Goal: Task Accomplishment & Management: Manage account settings

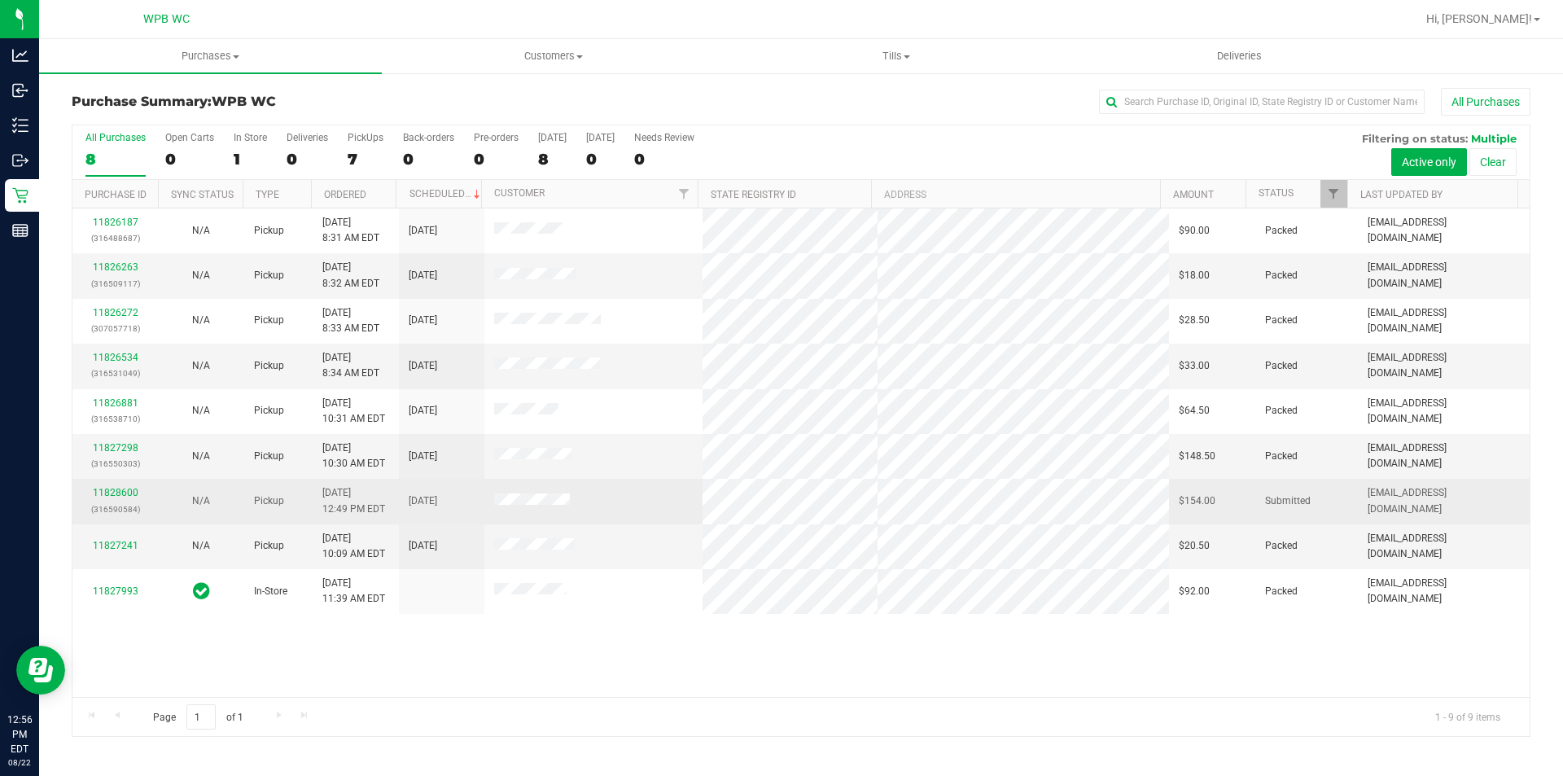
click at [113, 486] on div "11828600 (316590584)" at bounding box center [115, 500] width 66 height 31
click at [115, 491] on link "11828600" at bounding box center [116, 492] width 46 height 11
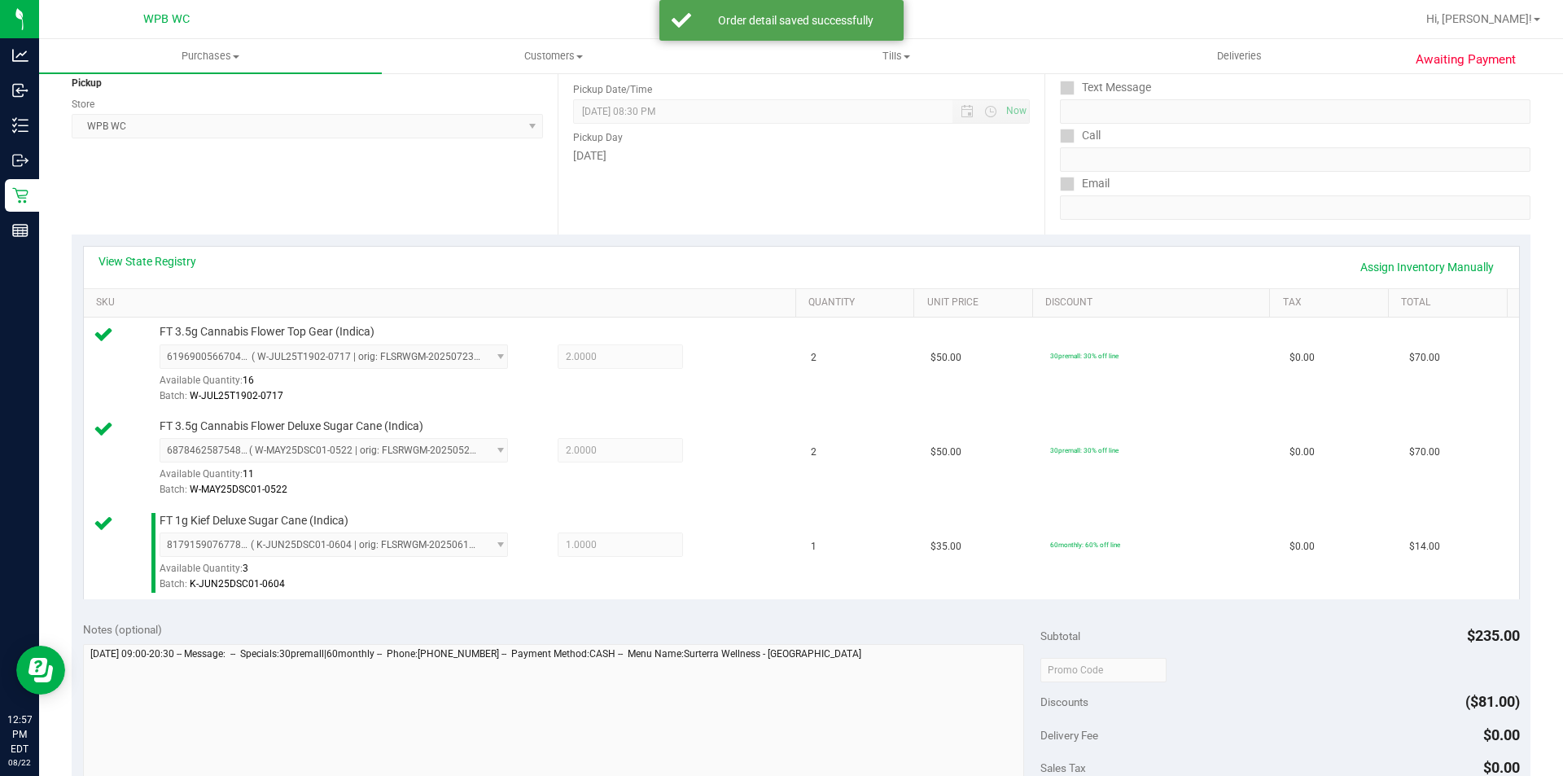
scroll to position [326, 0]
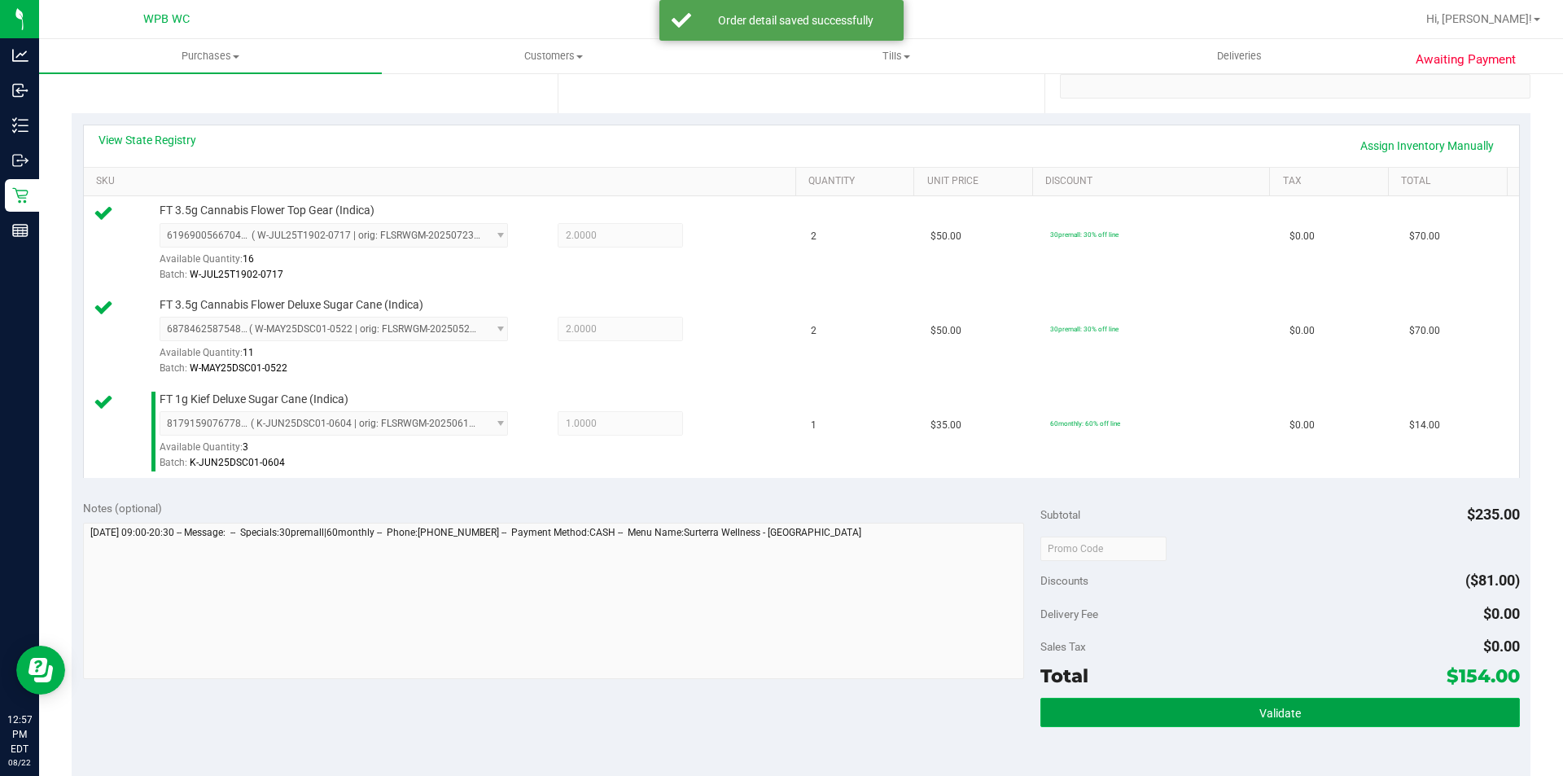
click at [1278, 721] on button "Validate" at bounding box center [1279, 712] width 479 height 29
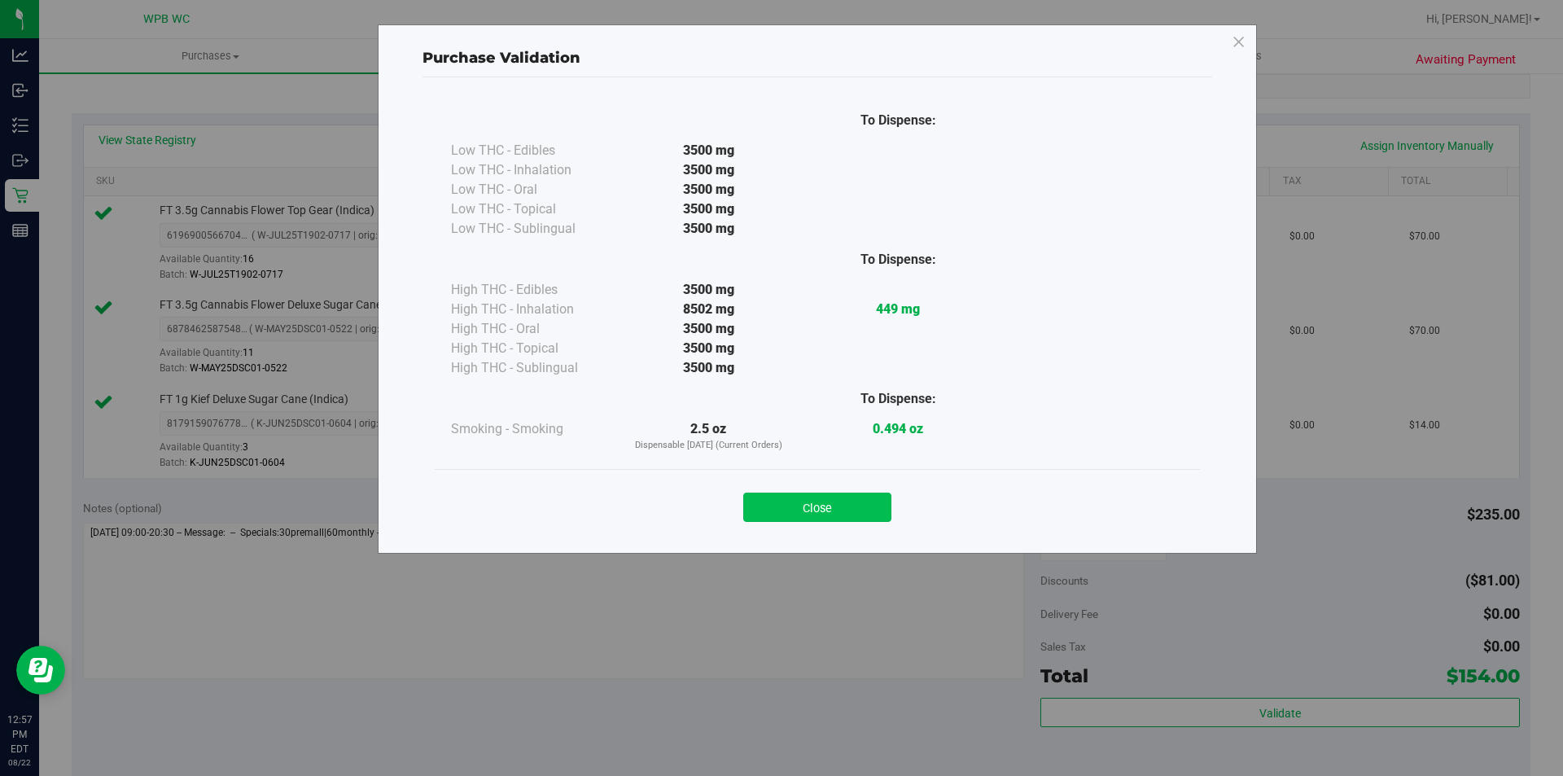
click at [793, 502] on button "Close" at bounding box center [817, 506] width 148 height 29
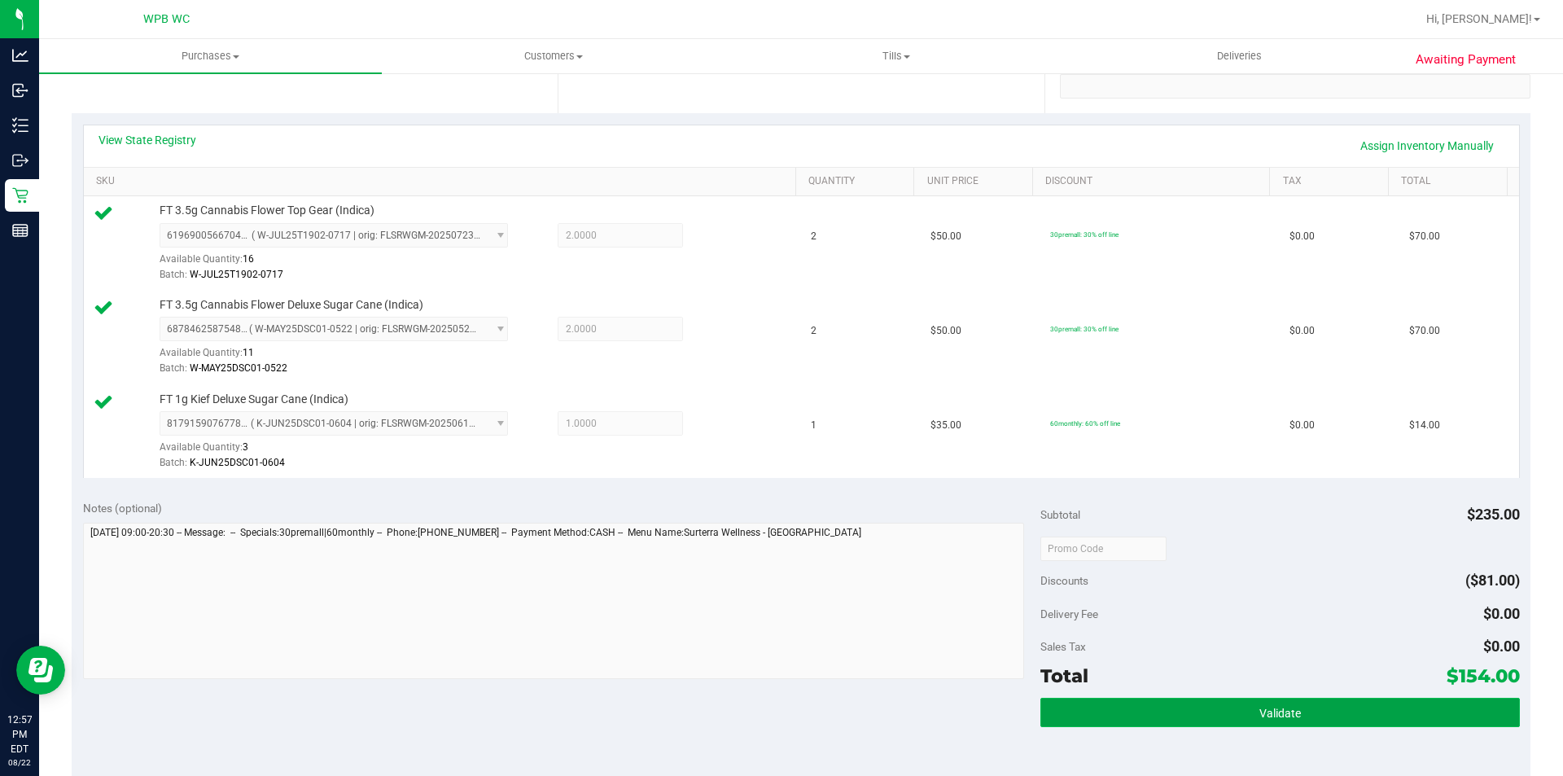
click at [1146, 709] on button "Validate" at bounding box center [1279, 712] width 479 height 29
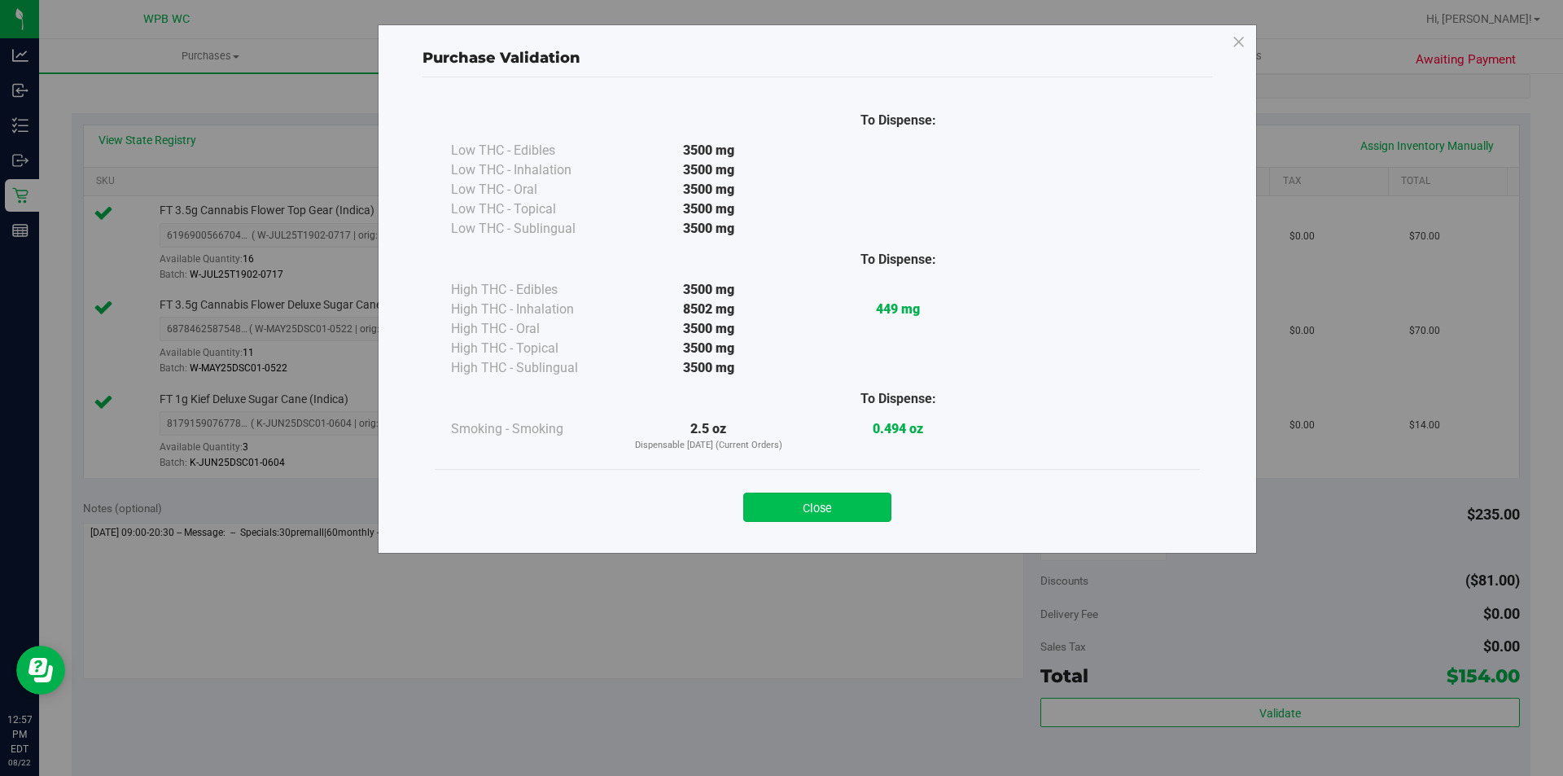
click at [856, 519] on button "Close" at bounding box center [817, 506] width 148 height 29
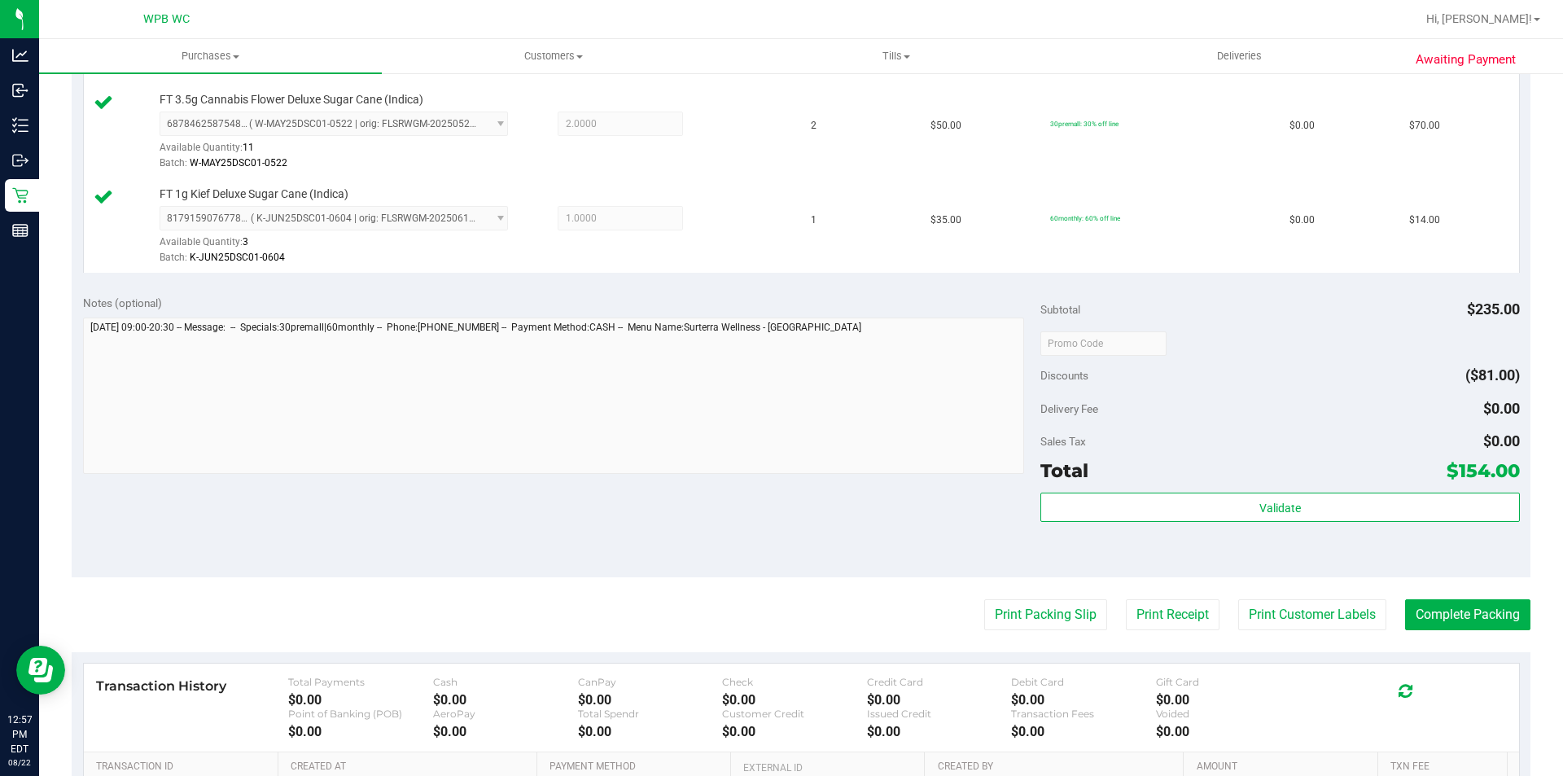
scroll to position [651, 0]
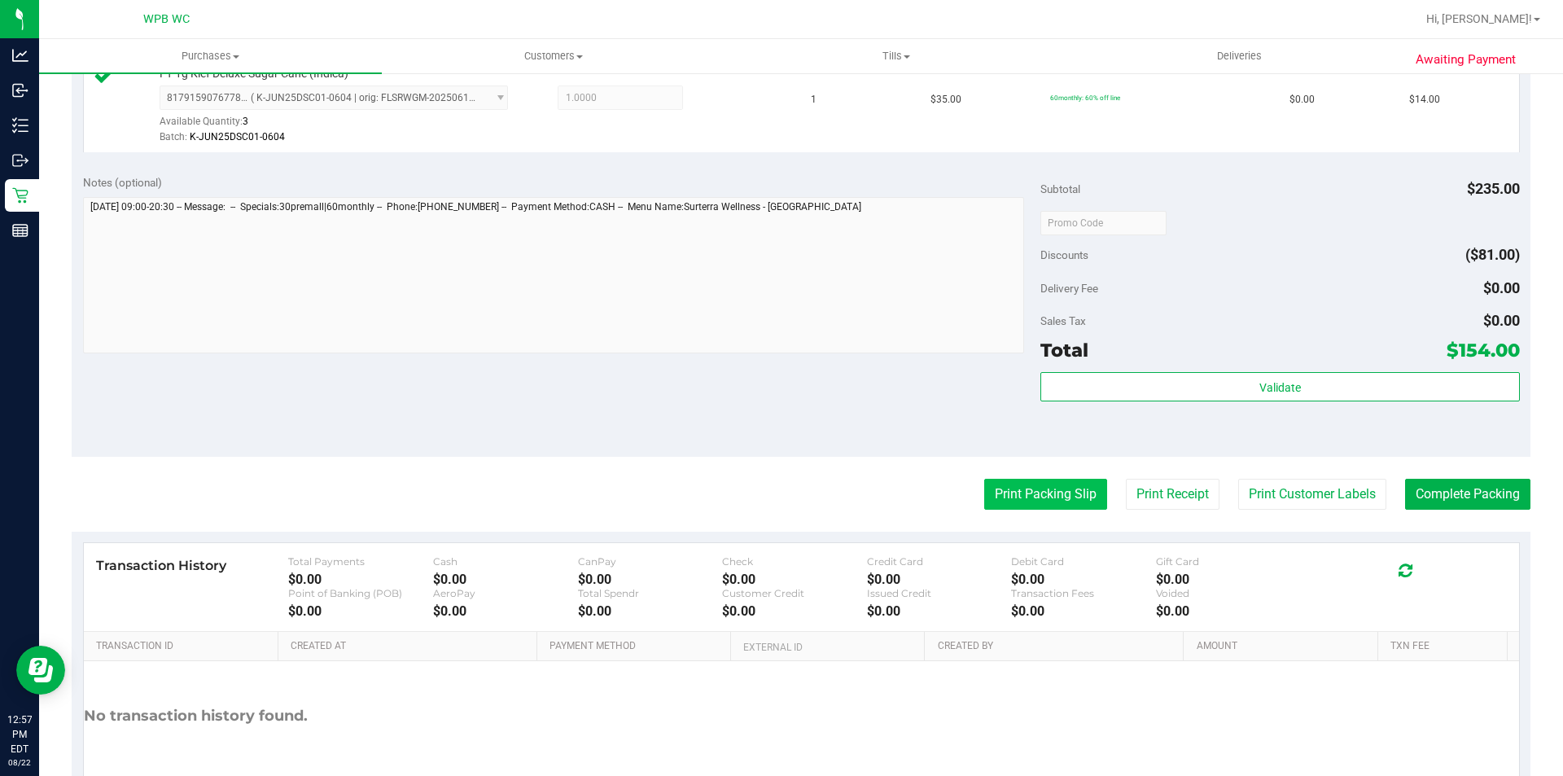
click at [1058, 505] on button "Print Packing Slip" at bounding box center [1045, 494] width 123 height 31
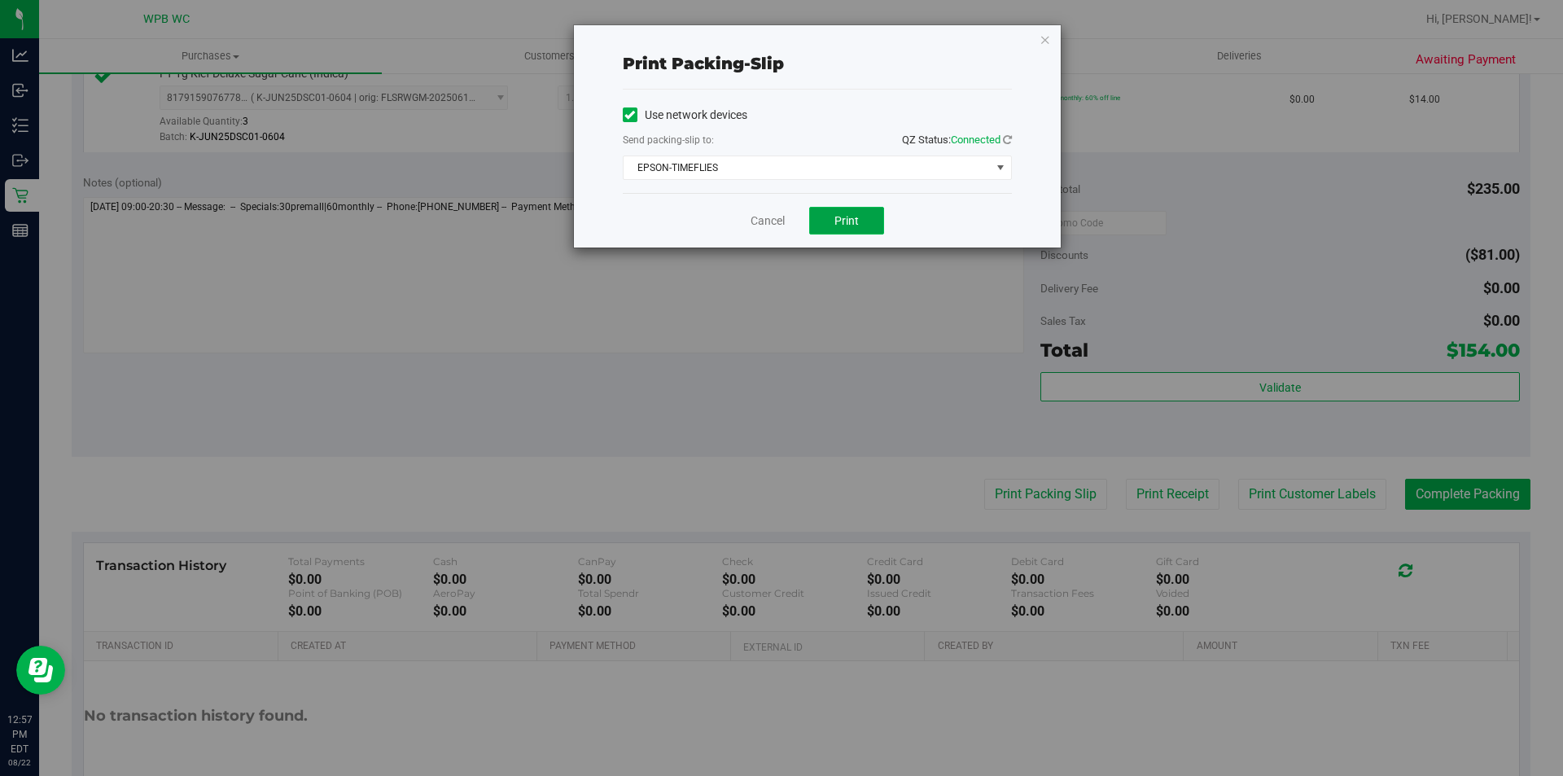
click at [838, 217] on span "Print" at bounding box center [846, 220] width 24 height 13
click at [1040, 41] on icon "button" at bounding box center [1044, 39] width 11 height 20
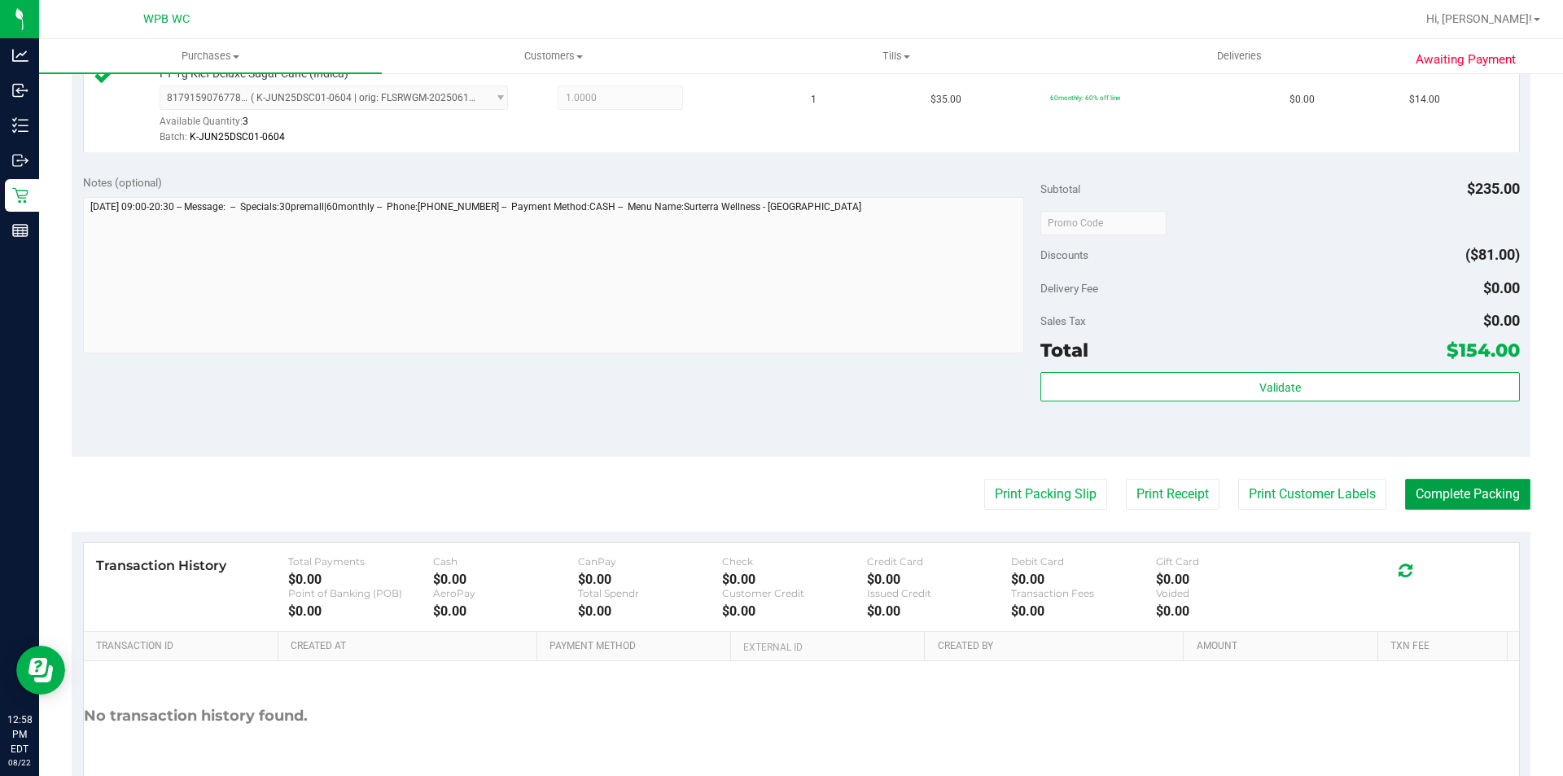
click at [1436, 493] on button "Complete Packing" at bounding box center [1467, 494] width 125 height 31
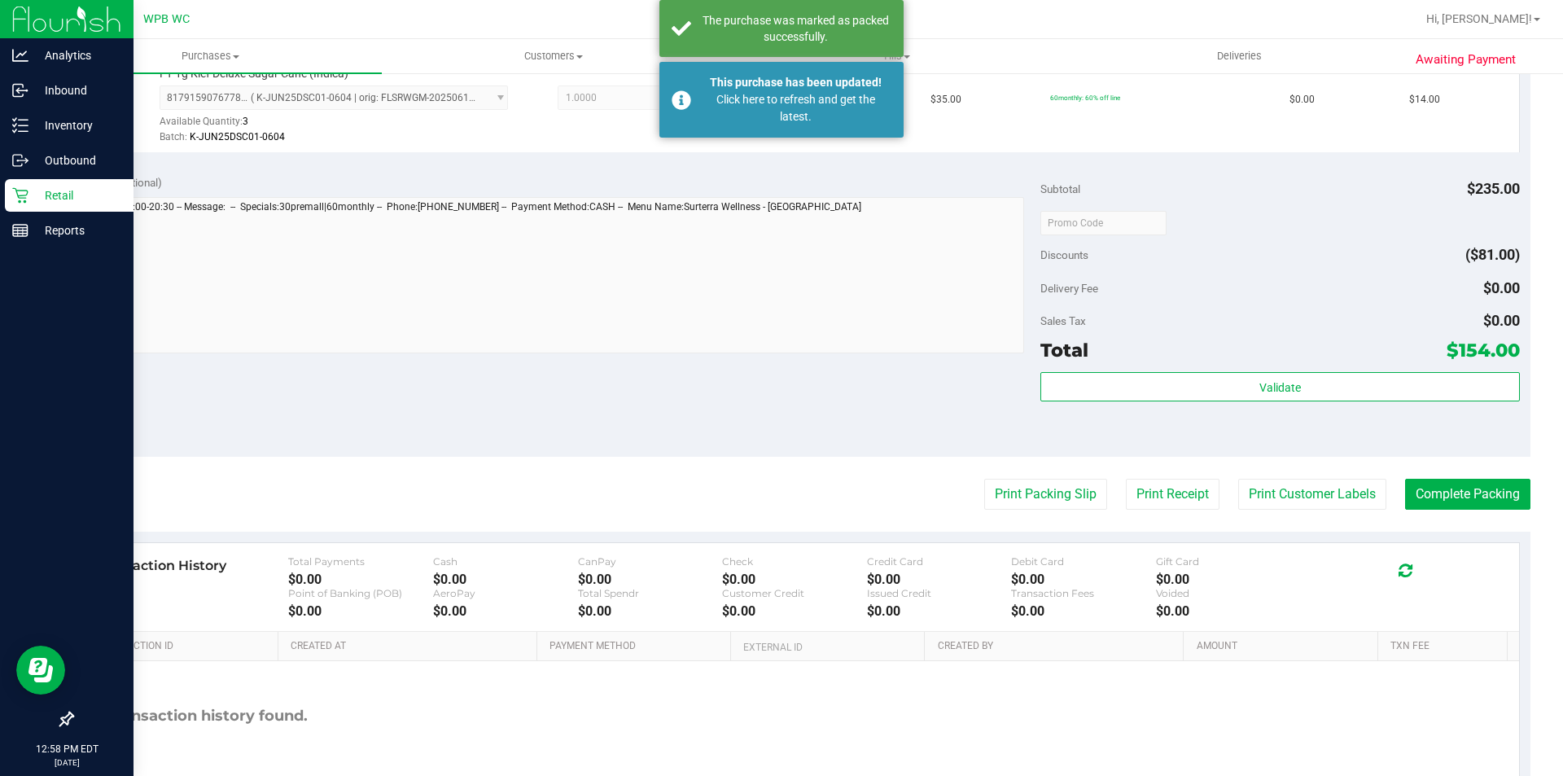
click at [20, 190] on icon at bounding box center [19, 195] width 15 height 15
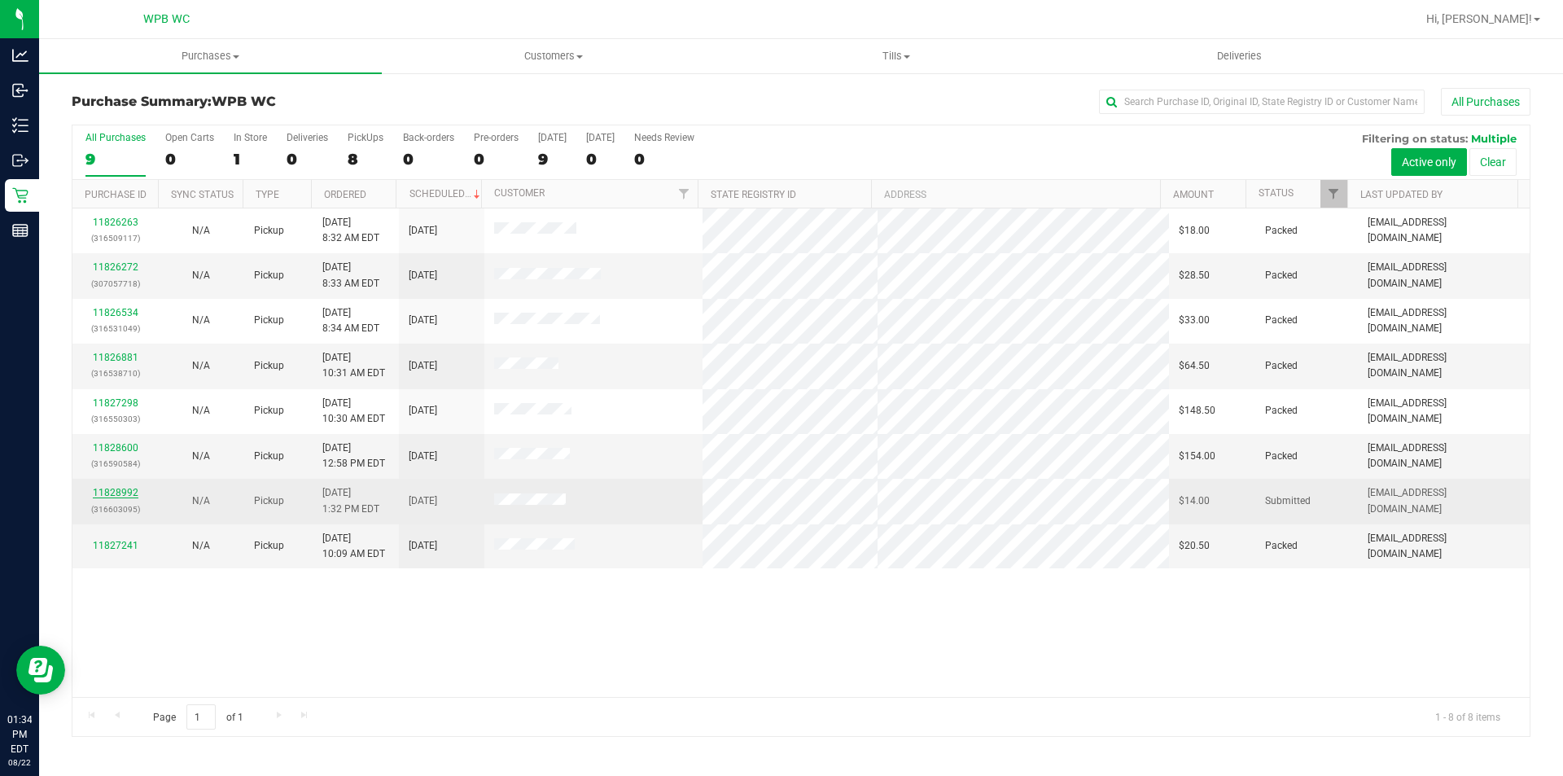
click at [133, 491] on link "11828992" at bounding box center [116, 492] width 46 height 11
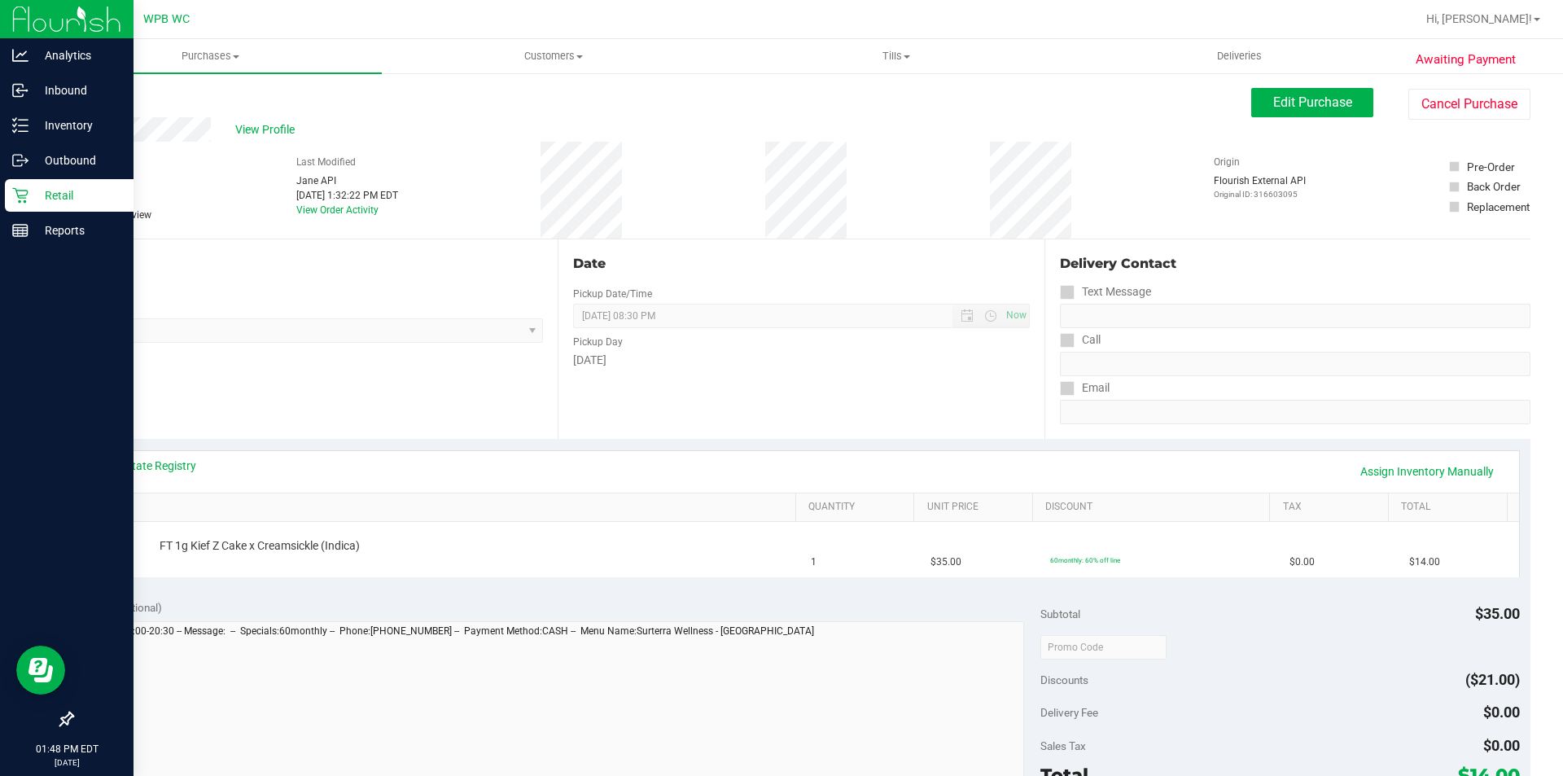
click at [22, 191] on icon at bounding box center [20, 195] width 16 height 16
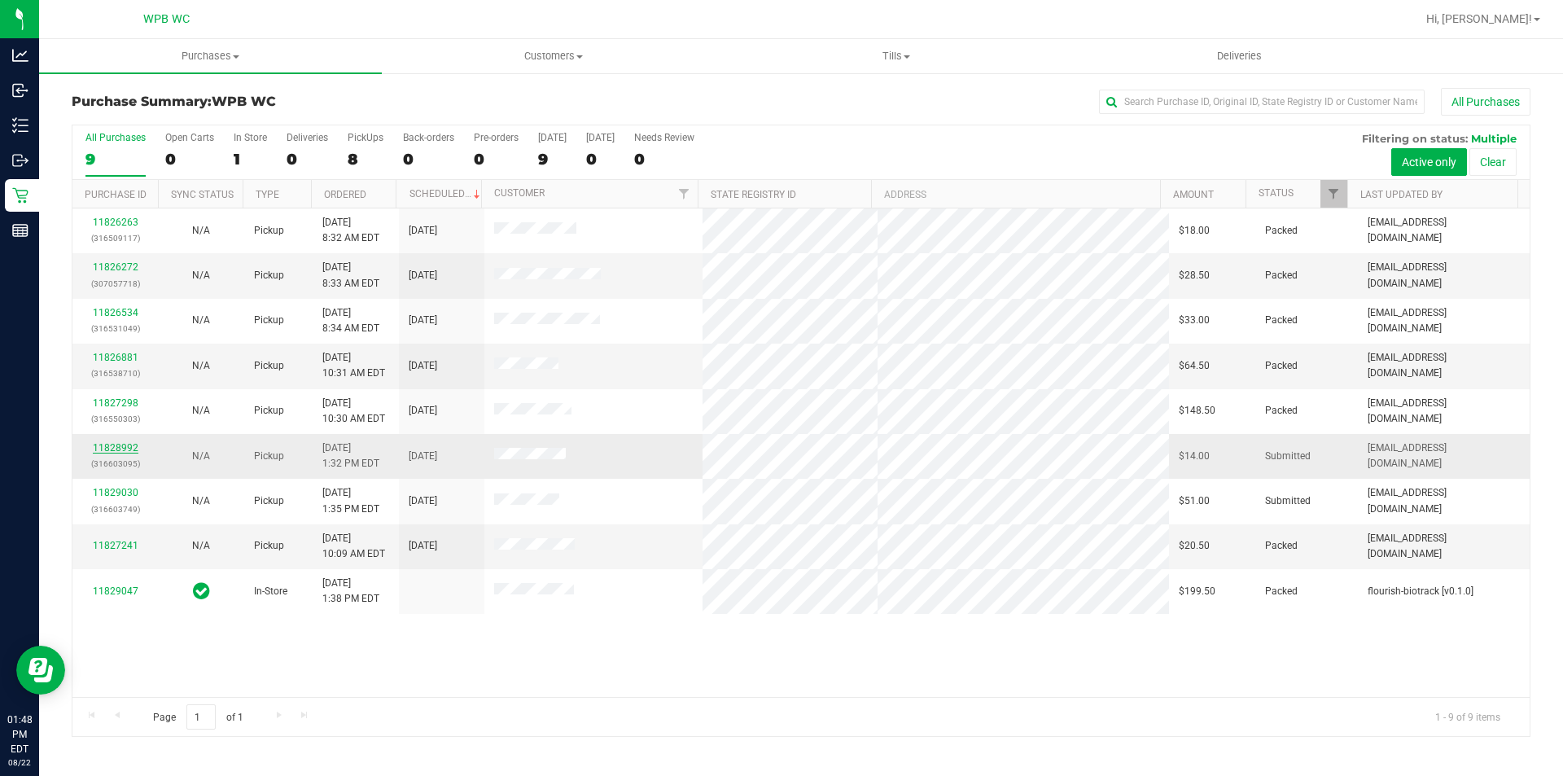
click at [120, 449] on link "11828992" at bounding box center [116, 447] width 46 height 11
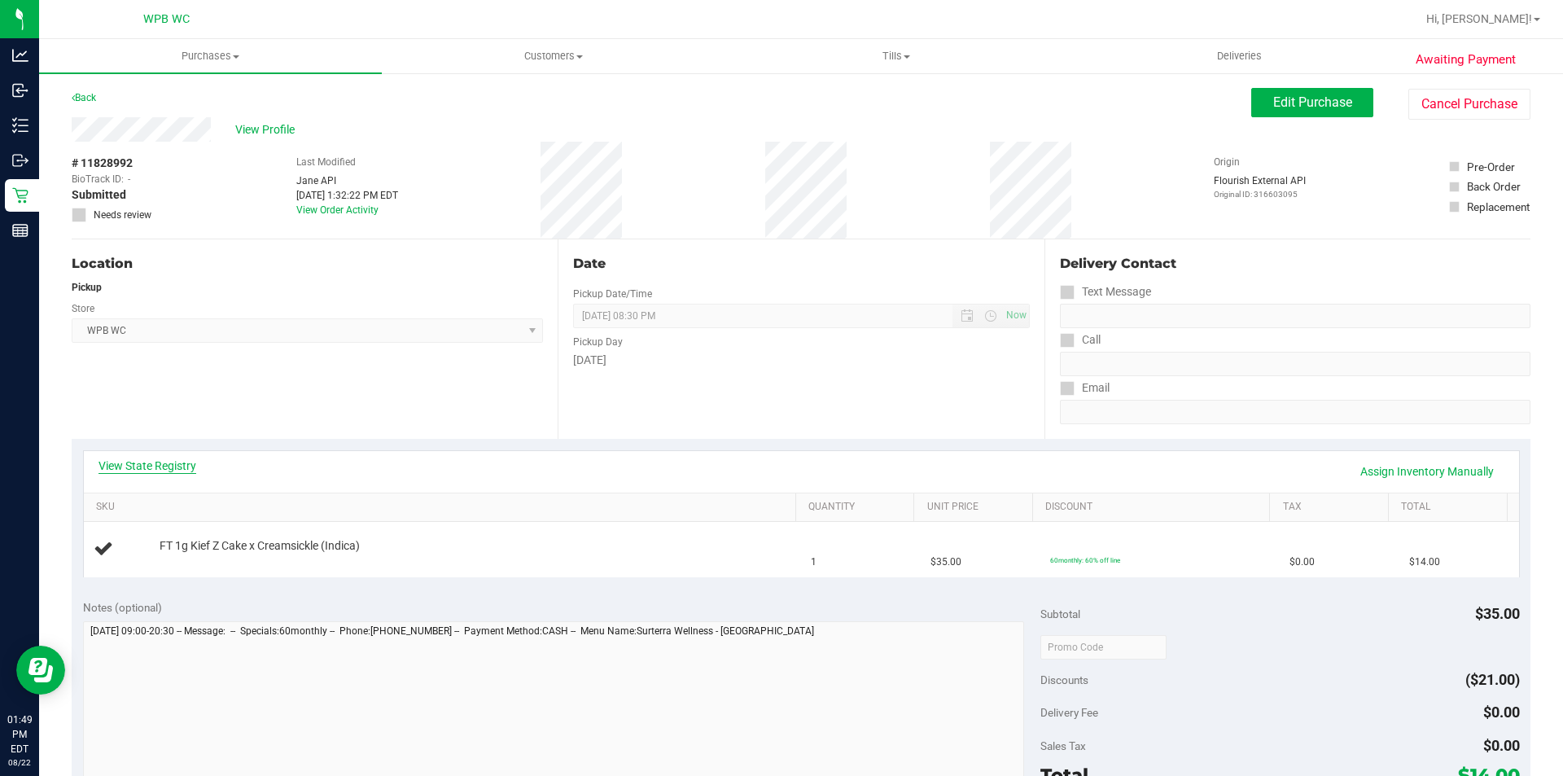
click at [170, 466] on link "View State Registry" at bounding box center [147, 465] width 98 height 16
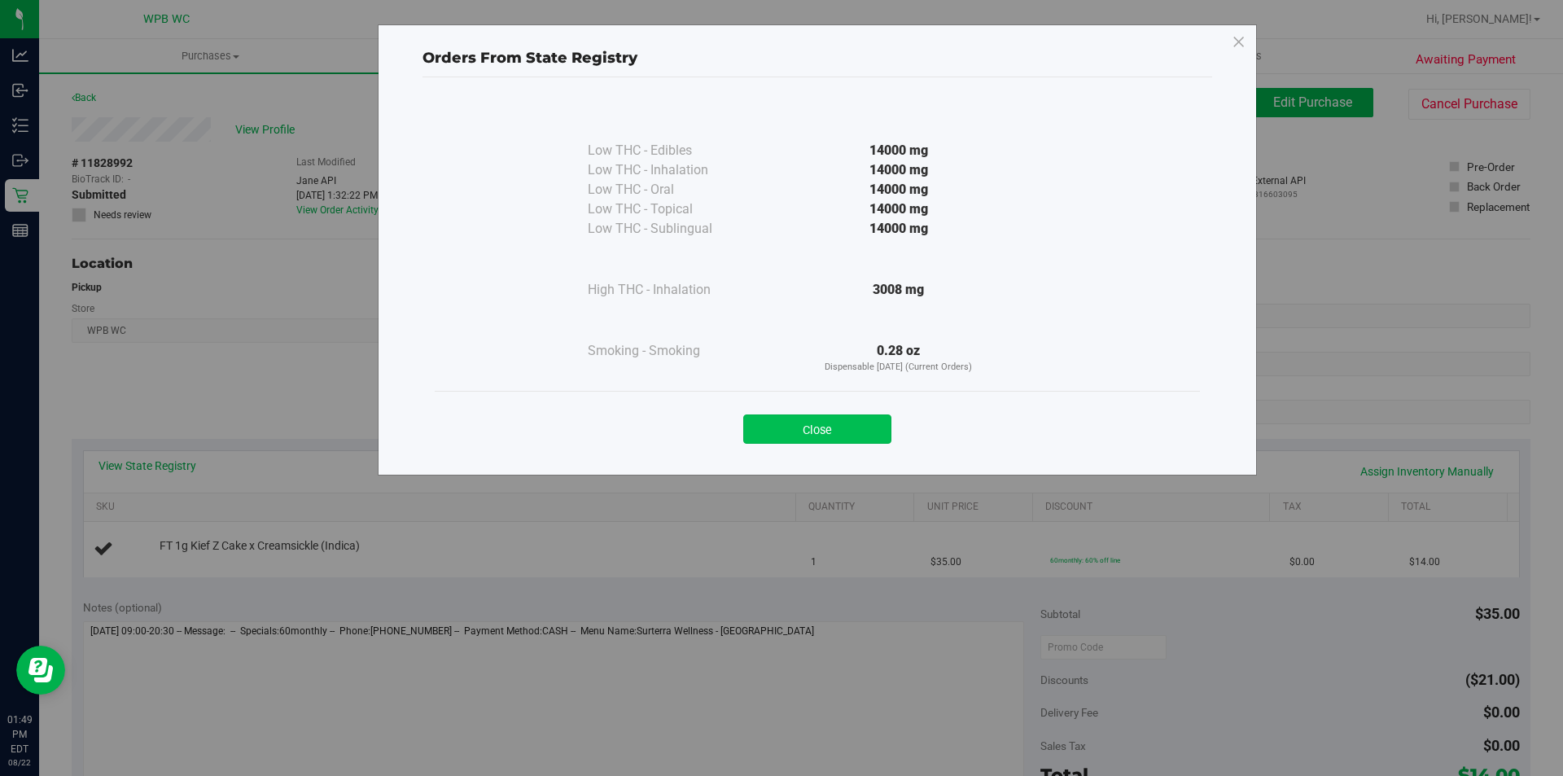
click at [847, 416] on button "Close" at bounding box center [817, 428] width 148 height 29
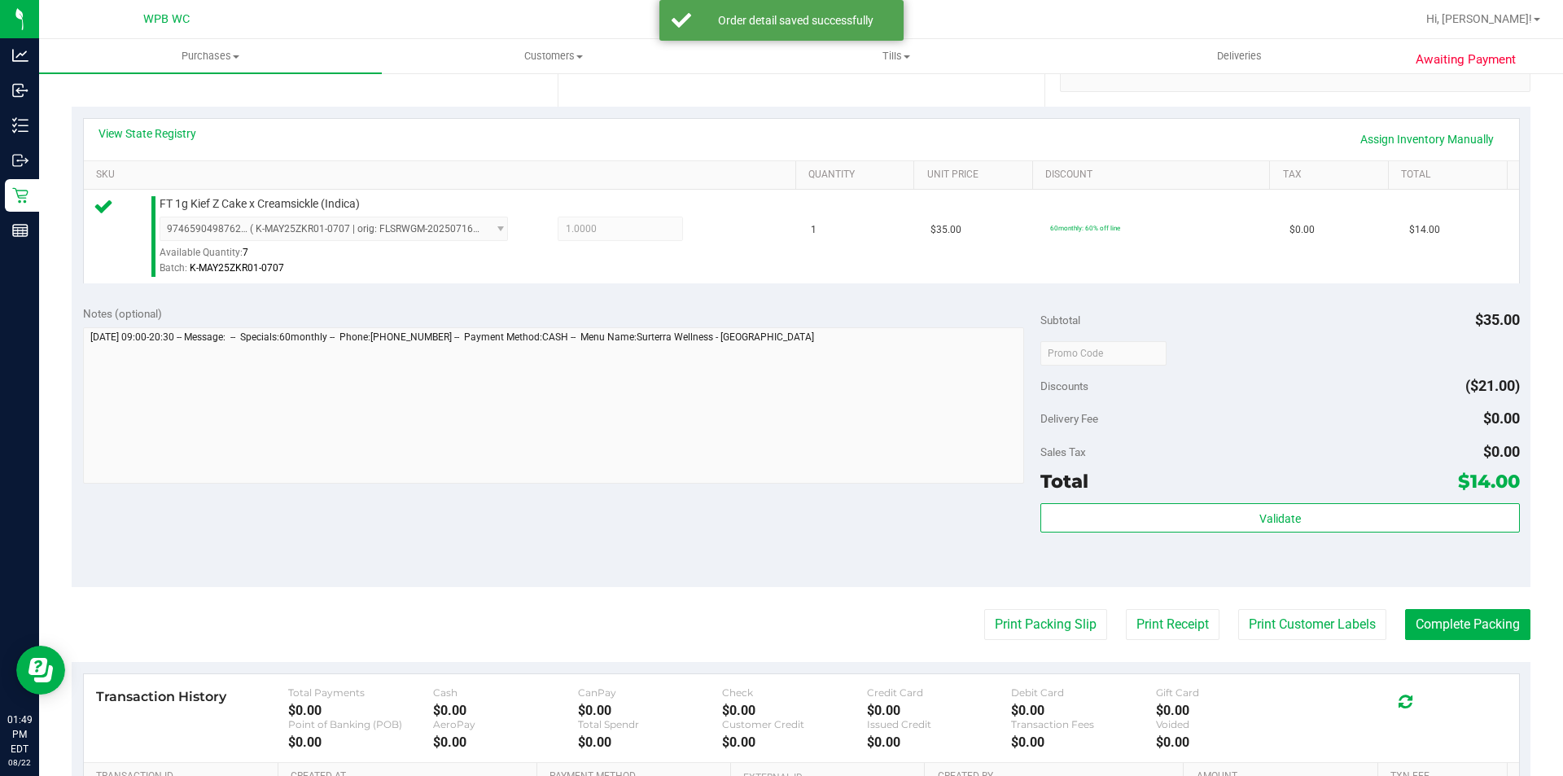
scroll to position [555, 0]
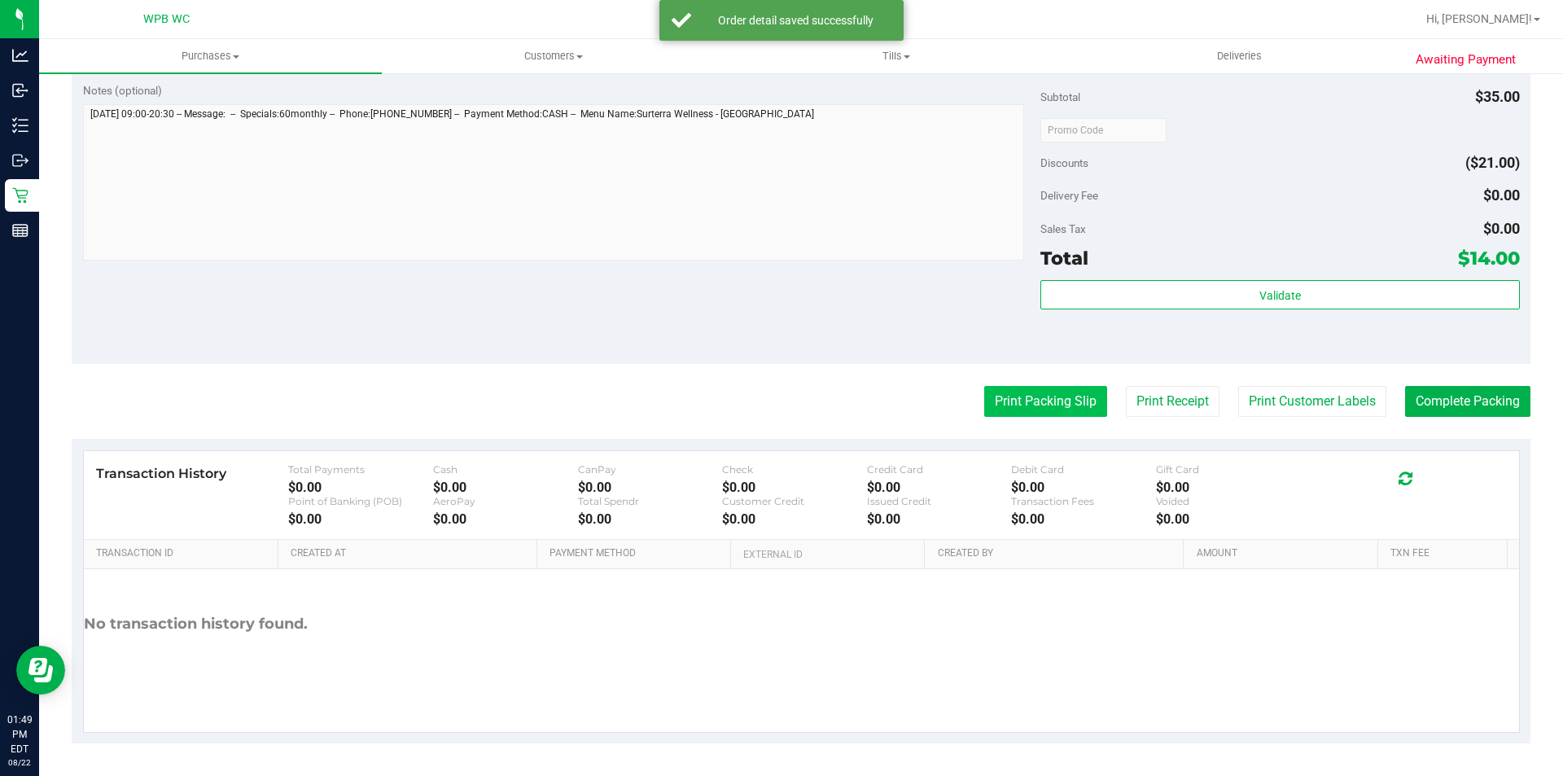
click at [1053, 407] on button "Print Packing Slip" at bounding box center [1045, 401] width 123 height 31
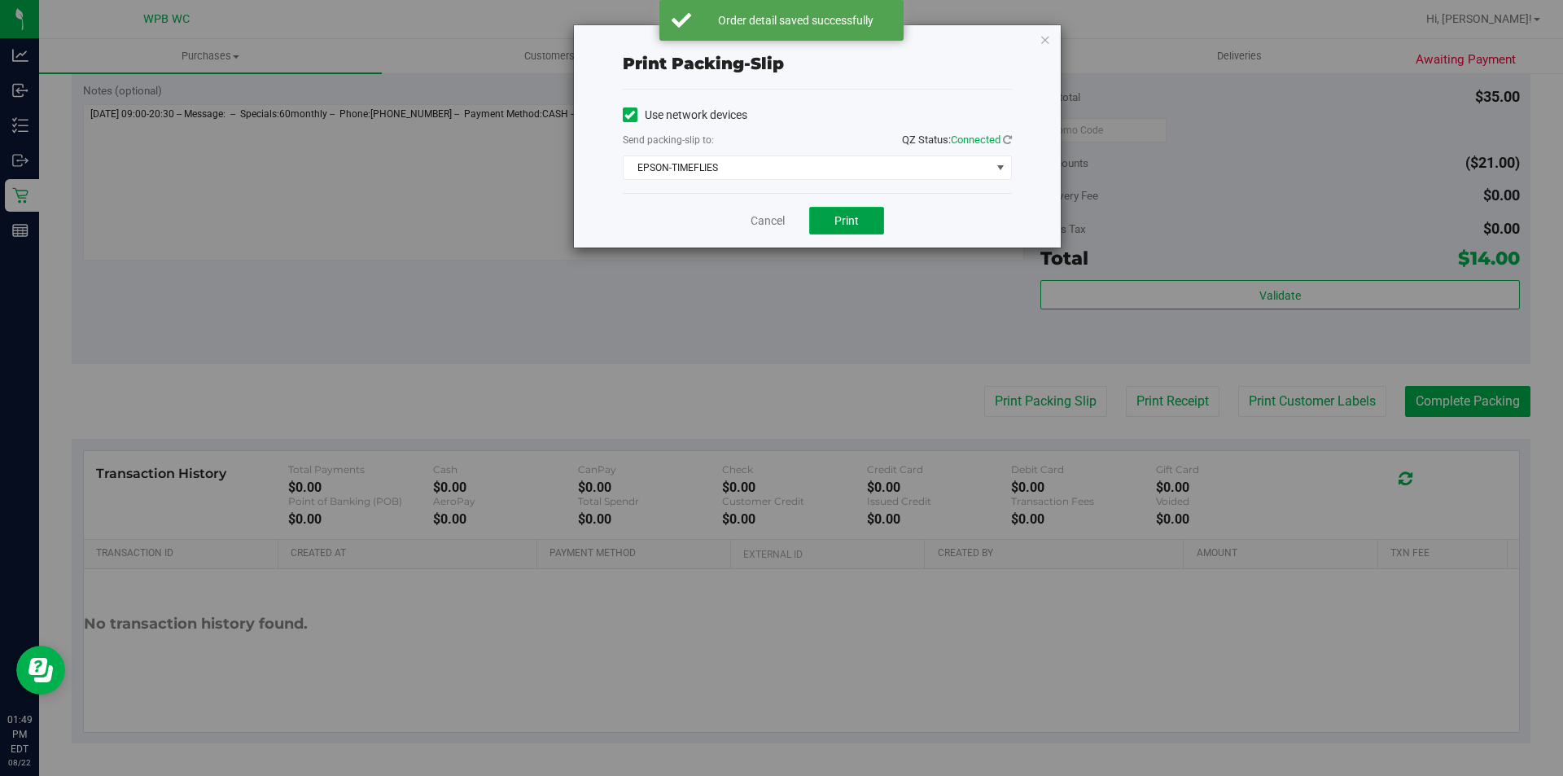
click at [862, 224] on button "Print" at bounding box center [846, 221] width 75 height 28
click at [1048, 33] on icon "button" at bounding box center [1044, 39] width 11 height 20
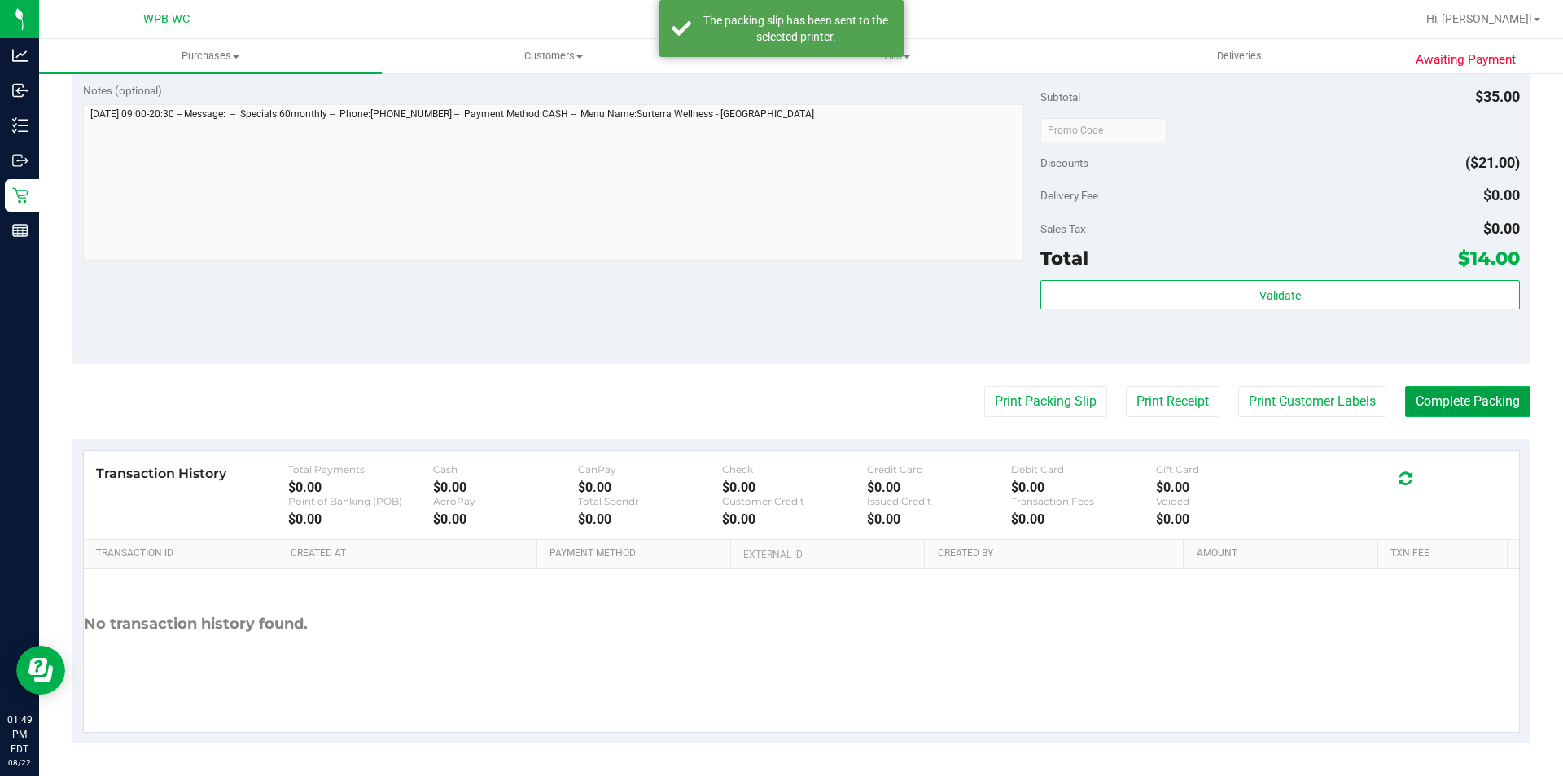
click at [1435, 393] on button "Complete Packing" at bounding box center [1467, 401] width 125 height 31
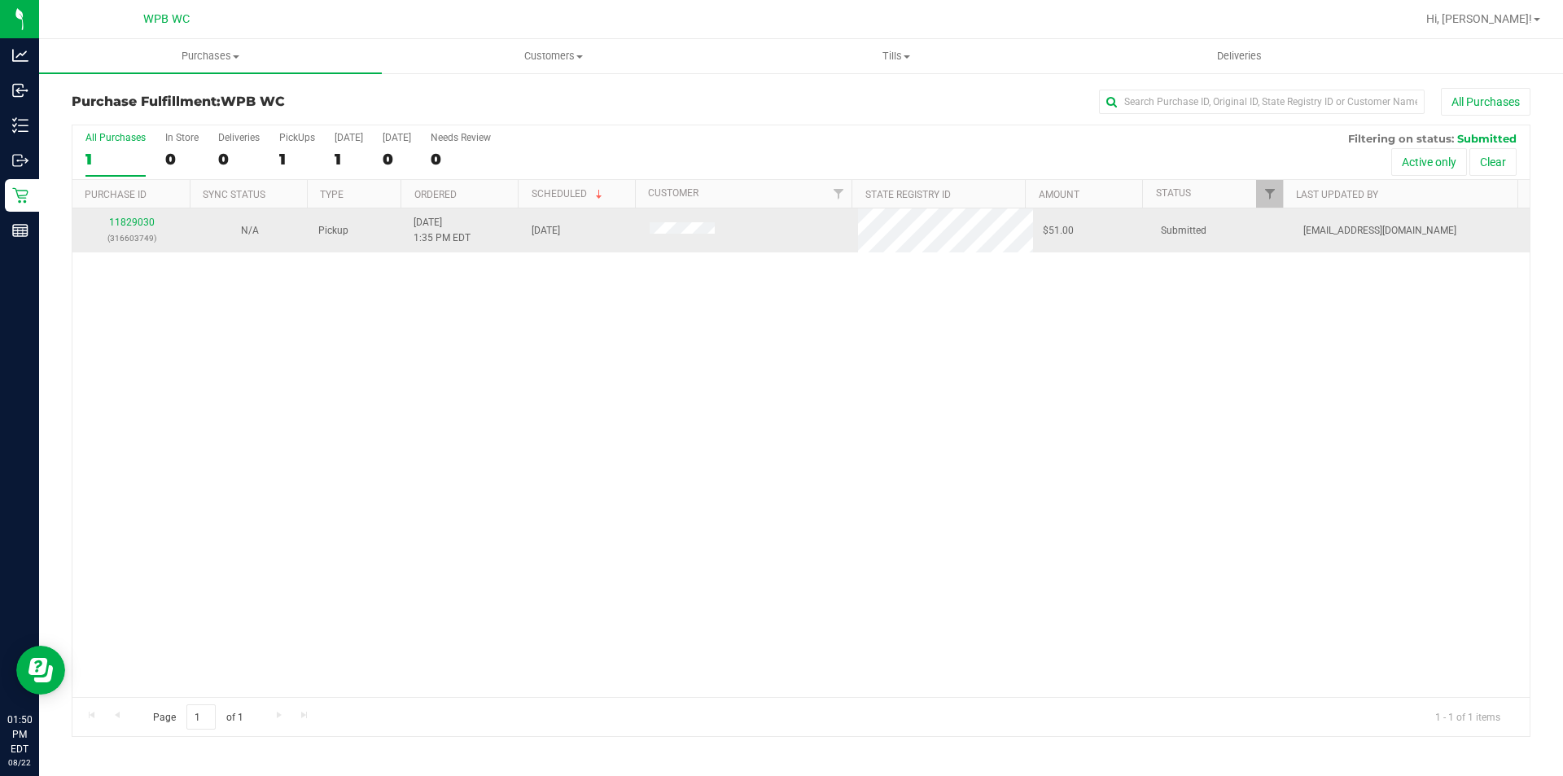
click at [124, 216] on div "11829030 (316603749)" at bounding box center [131, 230] width 98 height 31
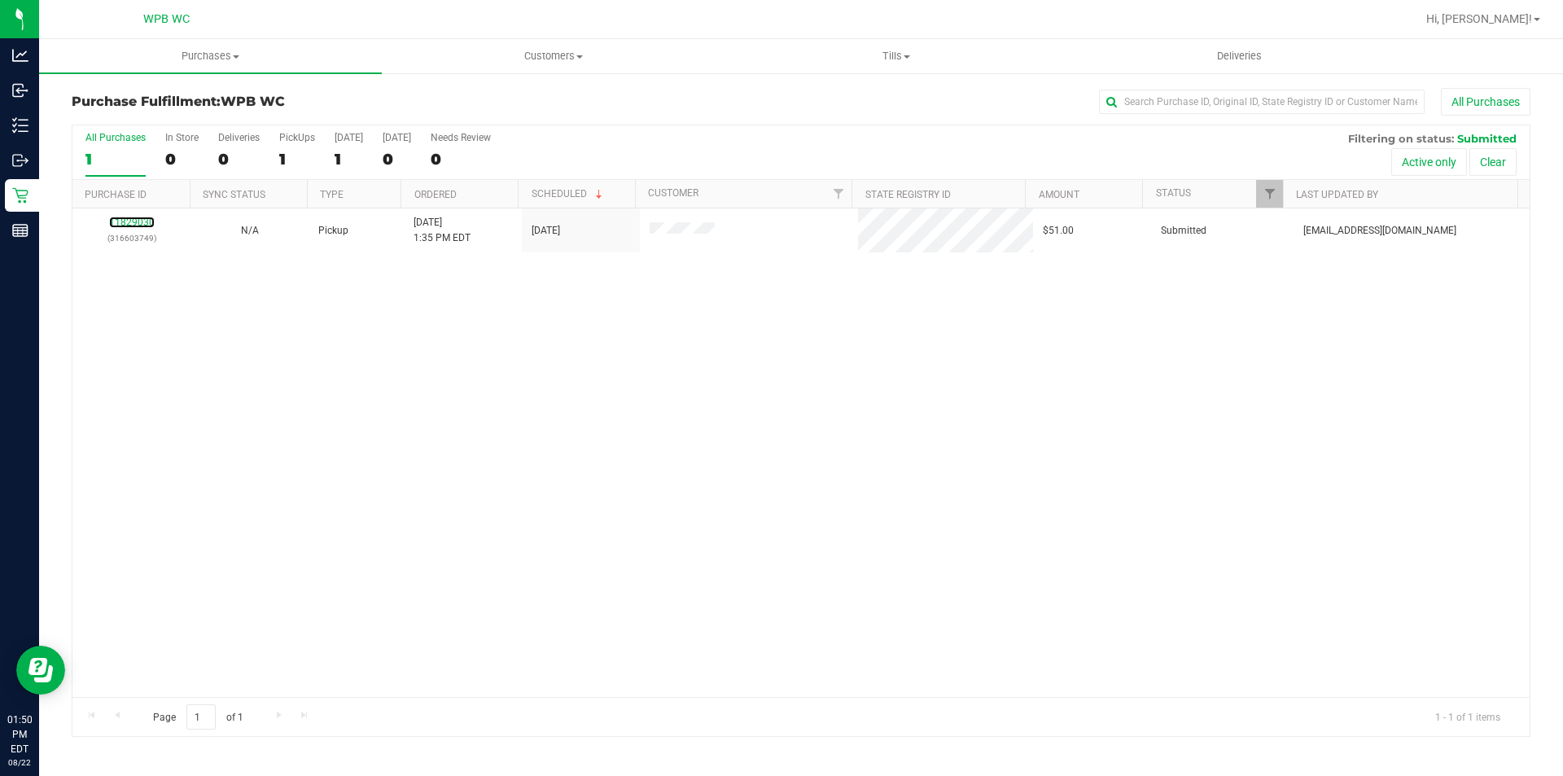
click at [136, 222] on link "11829030" at bounding box center [132, 222] width 46 height 11
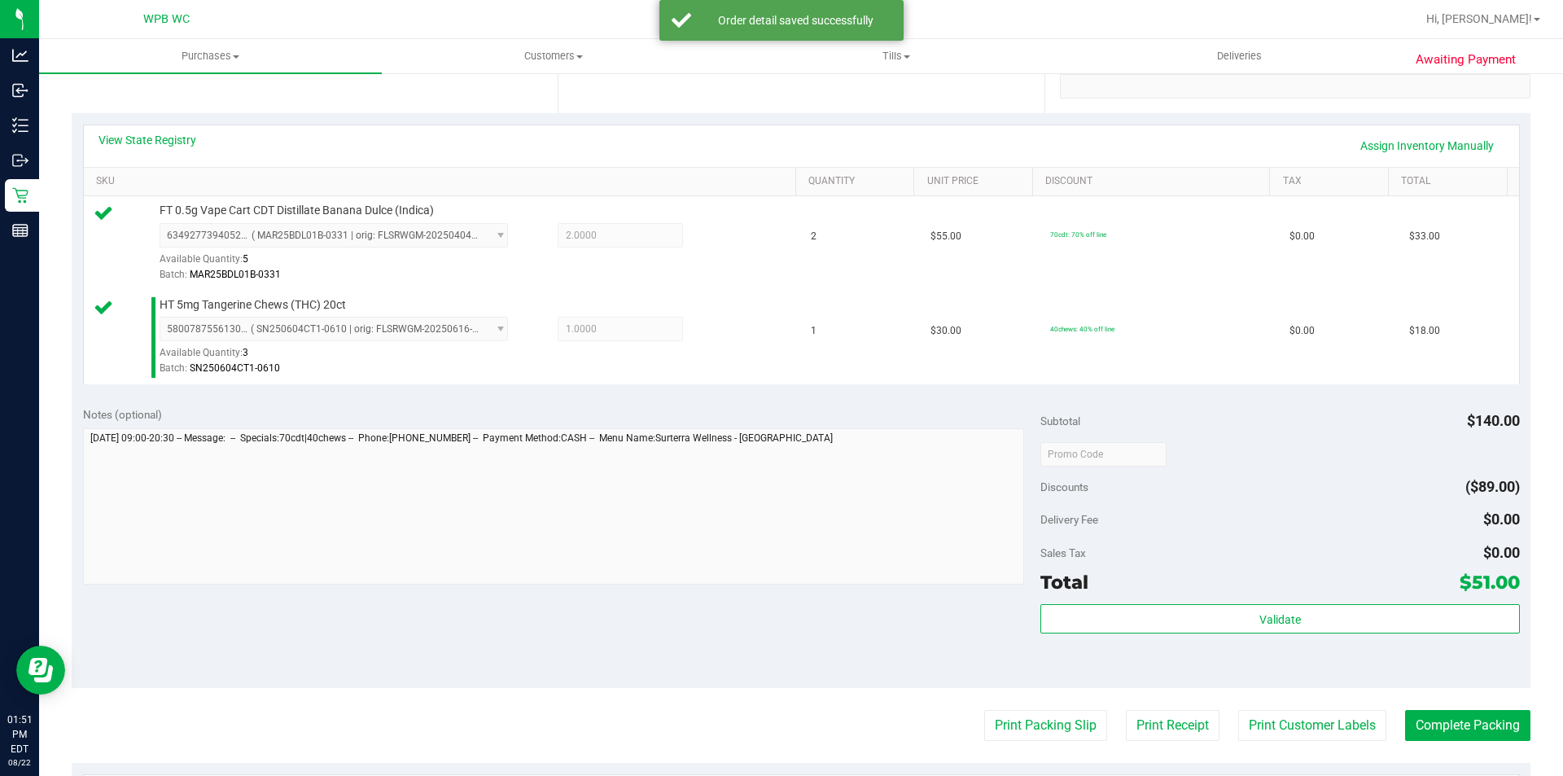
scroll to position [570, 0]
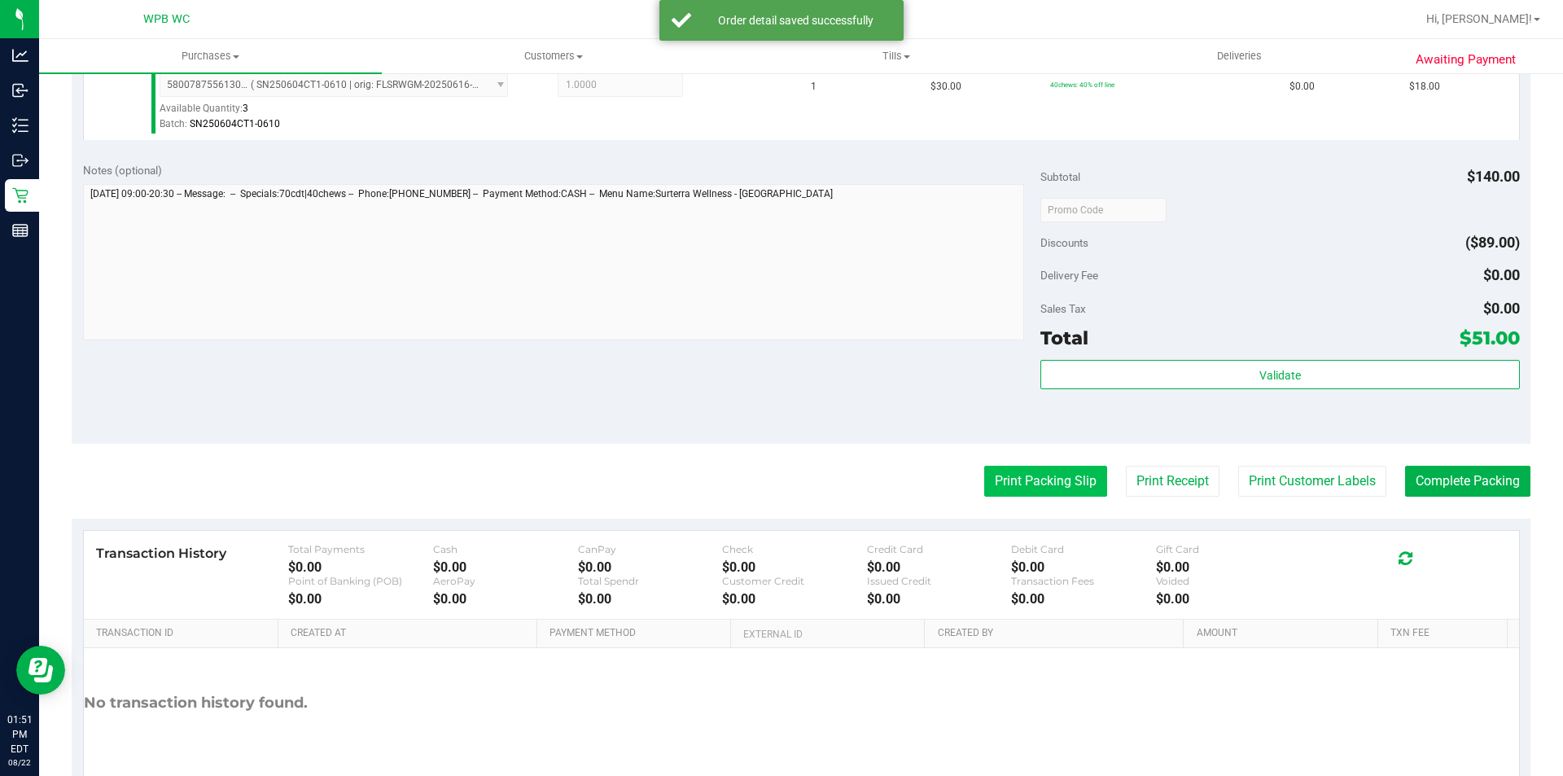
click at [1067, 479] on button "Print Packing Slip" at bounding box center [1045, 481] width 123 height 31
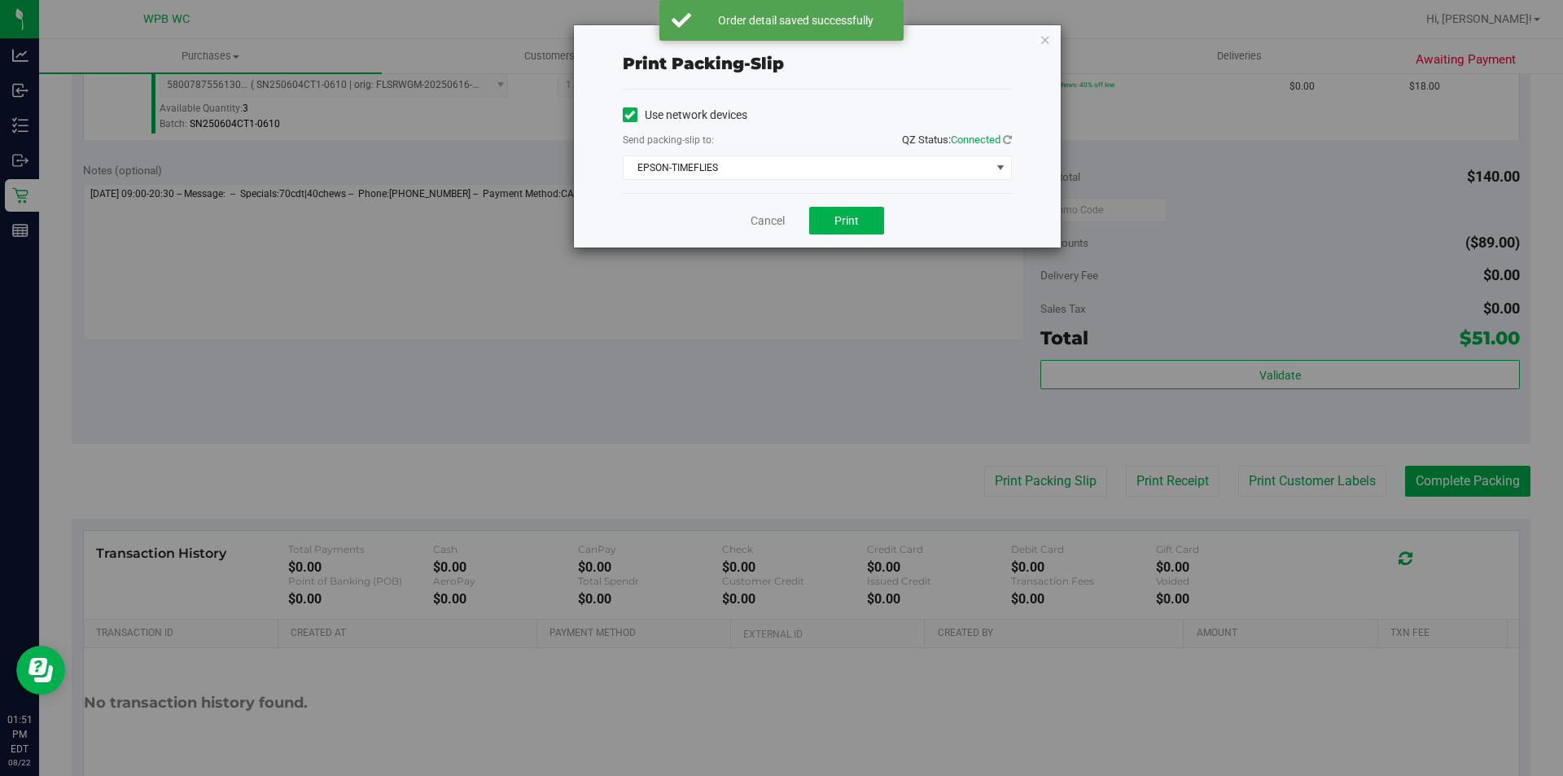
click at [839, 193] on div "Cancel Print" at bounding box center [817, 220] width 389 height 55
click at [840, 221] on span "Print" at bounding box center [846, 220] width 24 height 13
click at [1044, 41] on icon "button" at bounding box center [1044, 39] width 11 height 20
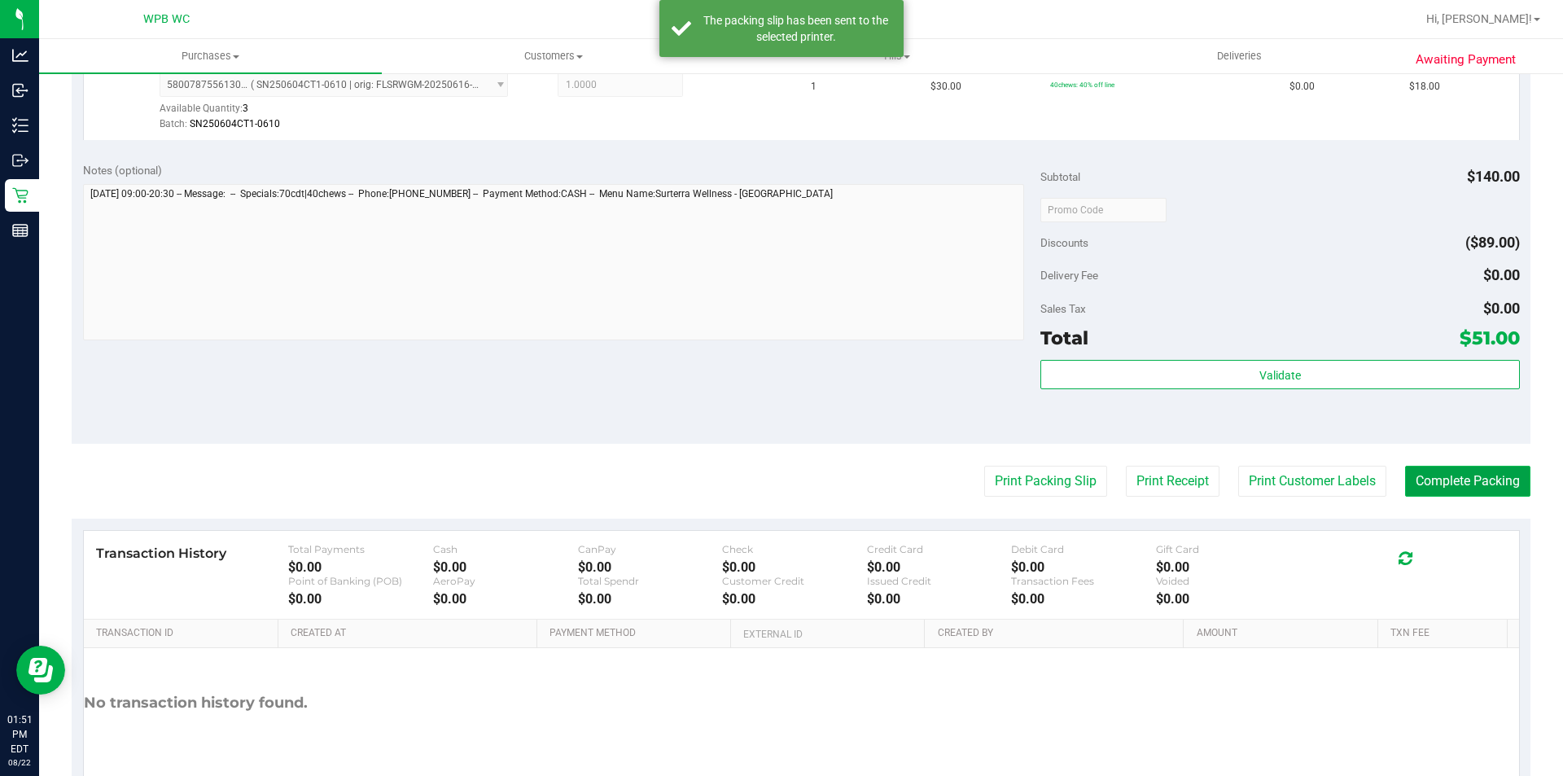
click at [1433, 485] on button "Complete Packing" at bounding box center [1467, 481] width 125 height 31
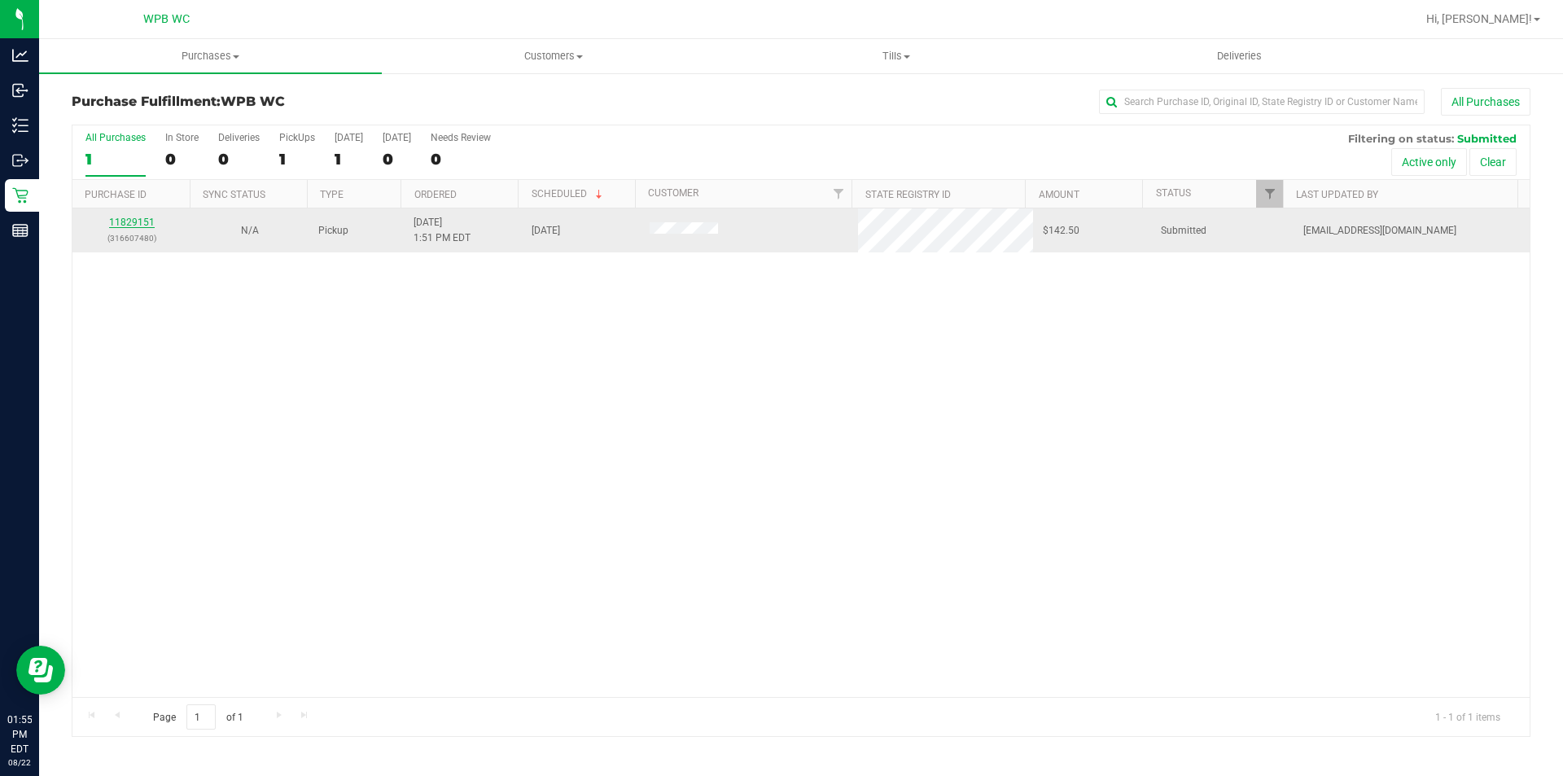
click at [120, 225] on link "11829151" at bounding box center [132, 222] width 46 height 11
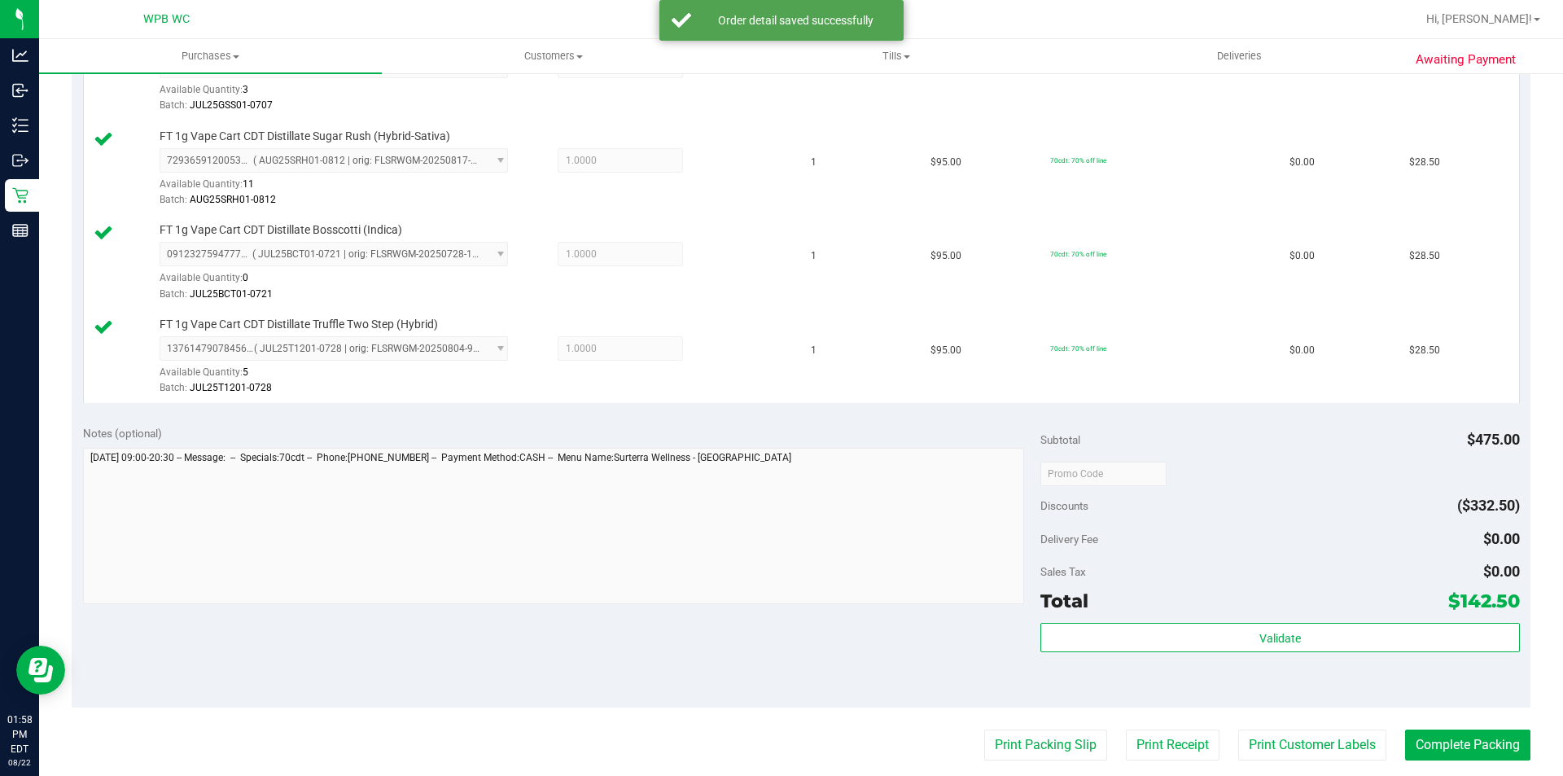
scroll to position [814, 0]
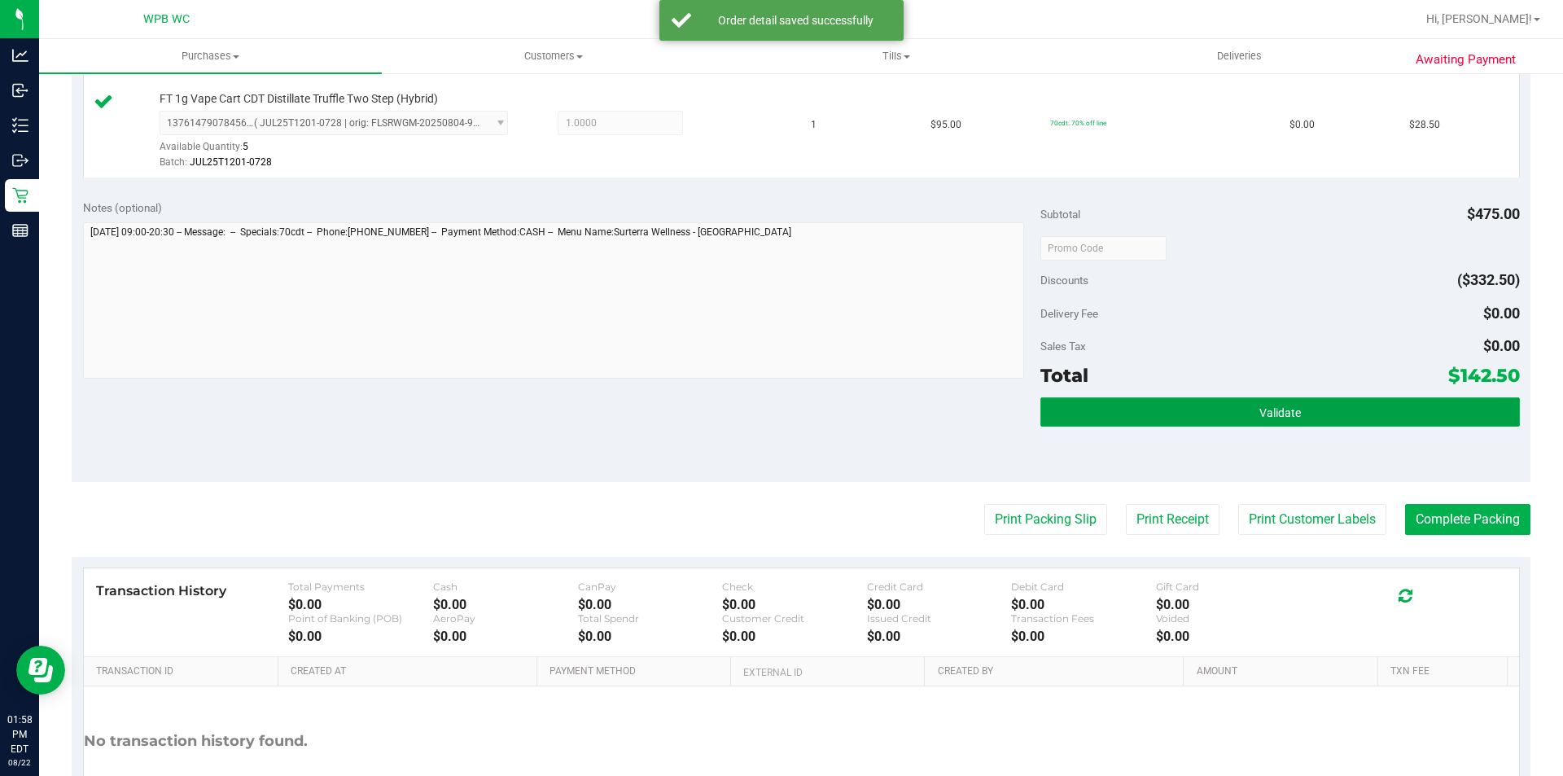
click at [1238, 401] on button "Validate" at bounding box center [1279, 411] width 479 height 29
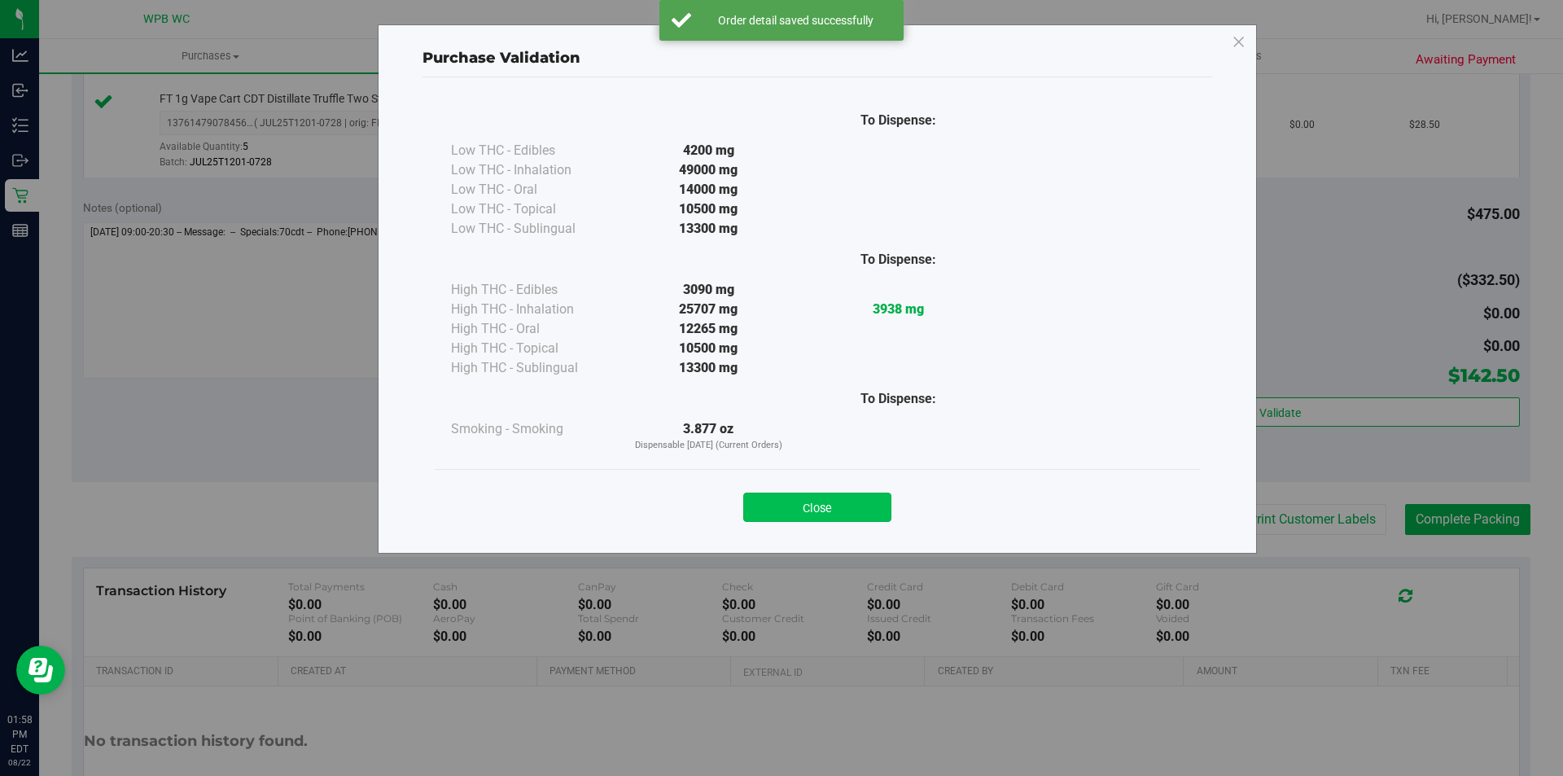
click at [864, 513] on button "Close" at bounding box center [817, 506] width 148 height 29
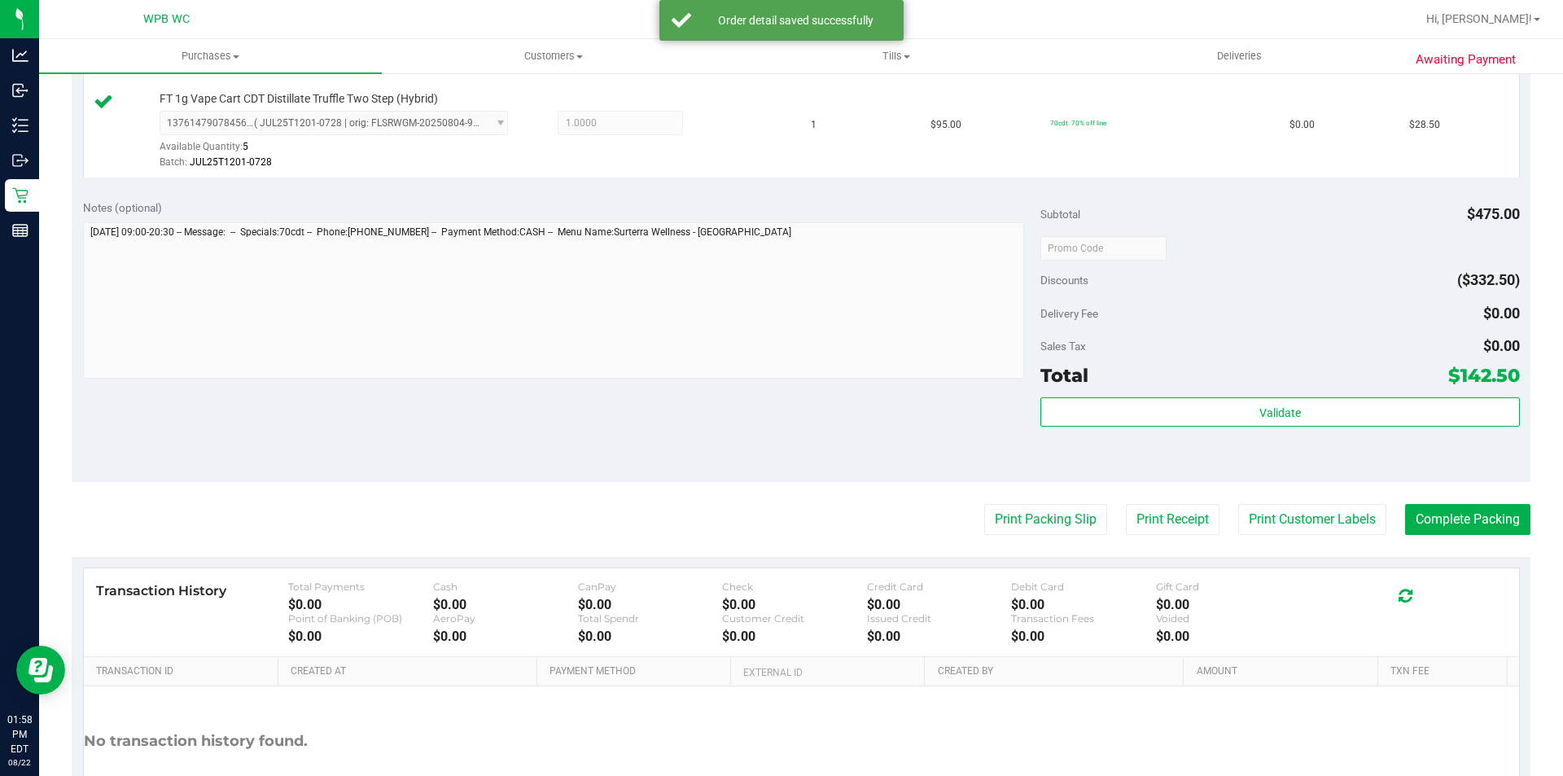
click at [1017, 497] on purchase-details "Back Edit Purchase Cancel Purchase View Profile # 11829151 BioTrack ID: - Submi…" at bounding box center [801, 67] width 1459 height 1587
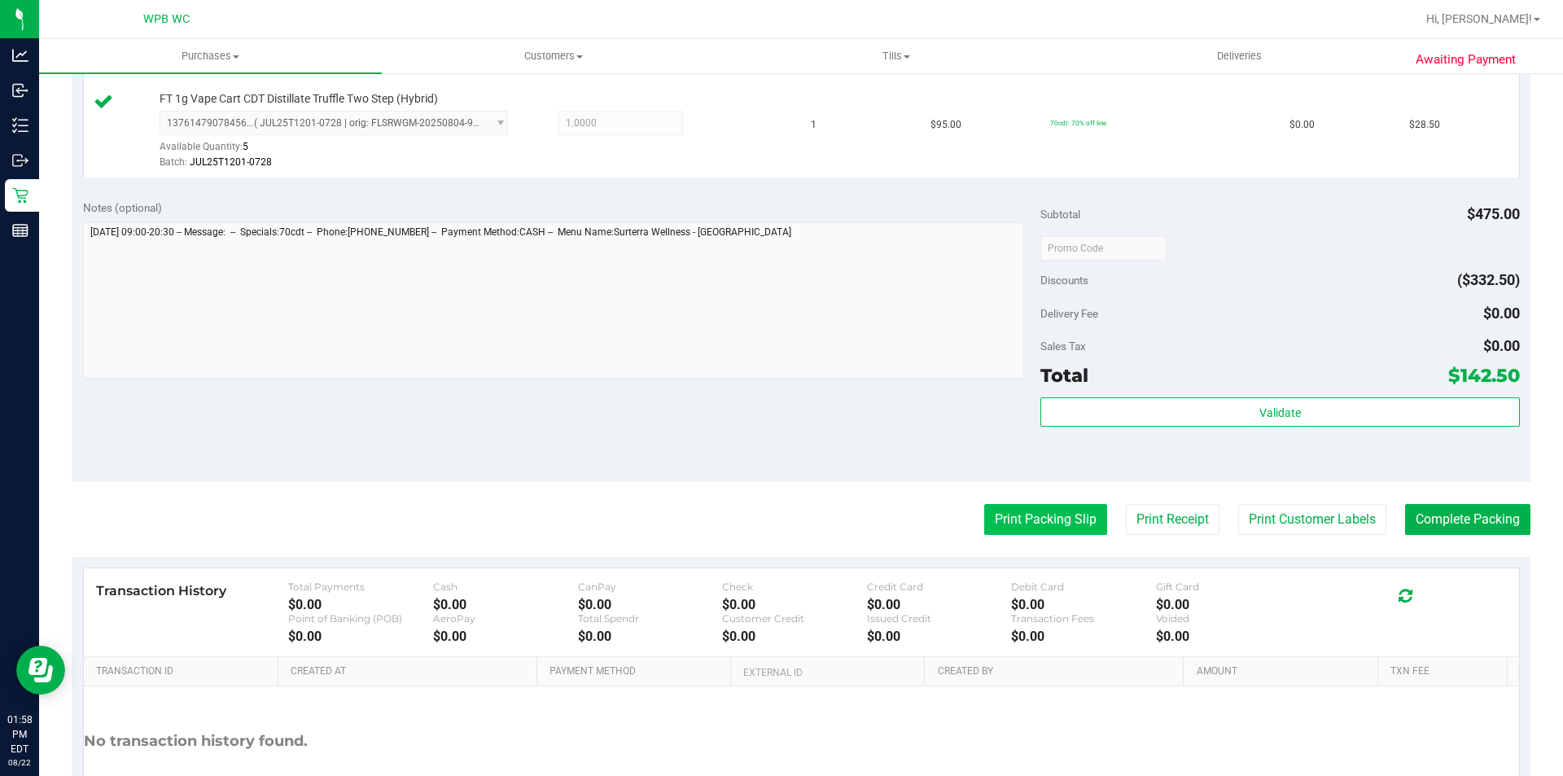
click at [1000, 522] on button "Print Packing Slip" at bounding box center [1045, 519] width 123 height 31
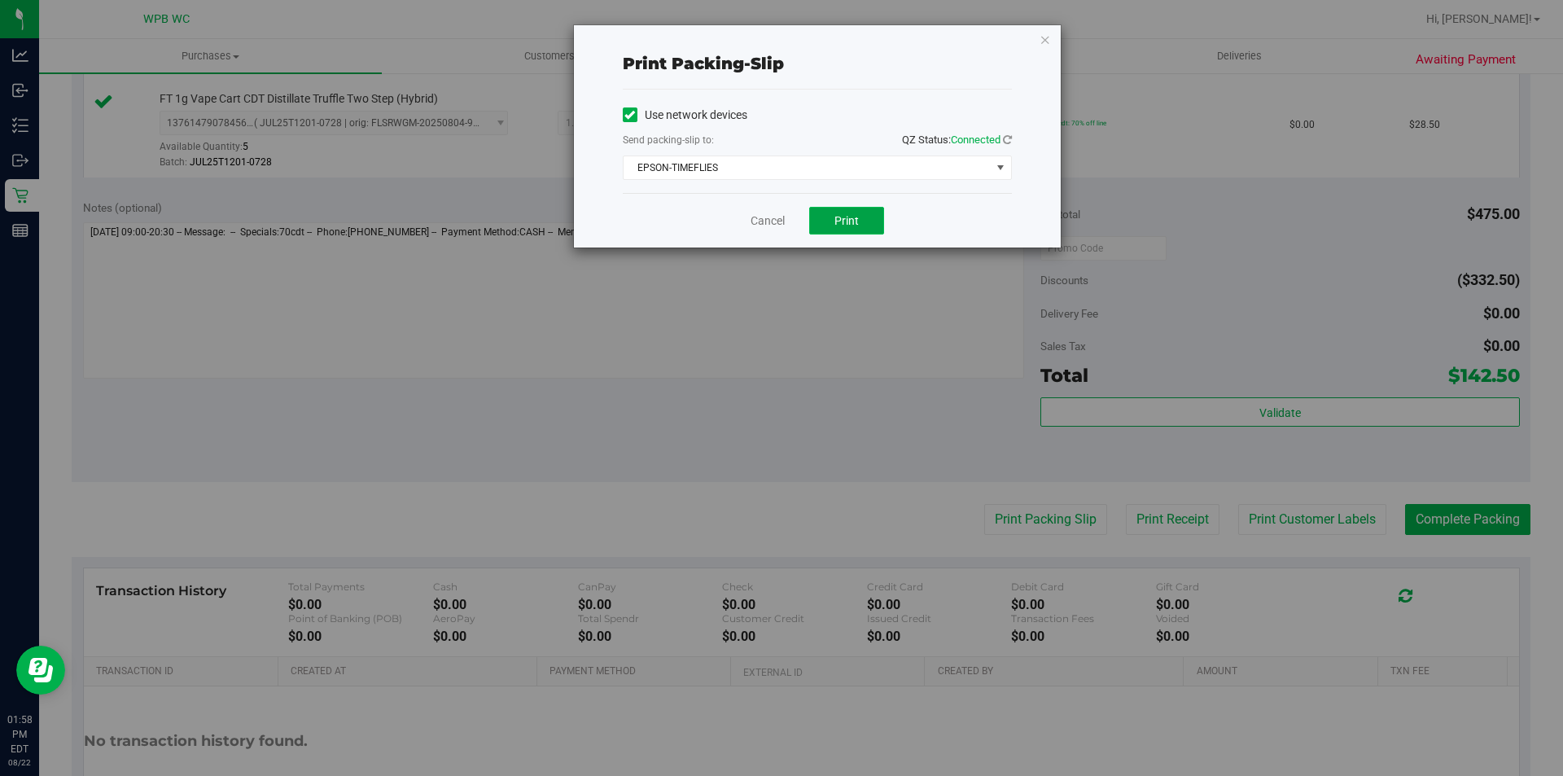
click at [858, 227] on button "Print" at bounding box center [846, 221] width 75 height 28
click at [1048, 40] on icon "button" at bounding box center [1044, 39] width 11 height 20
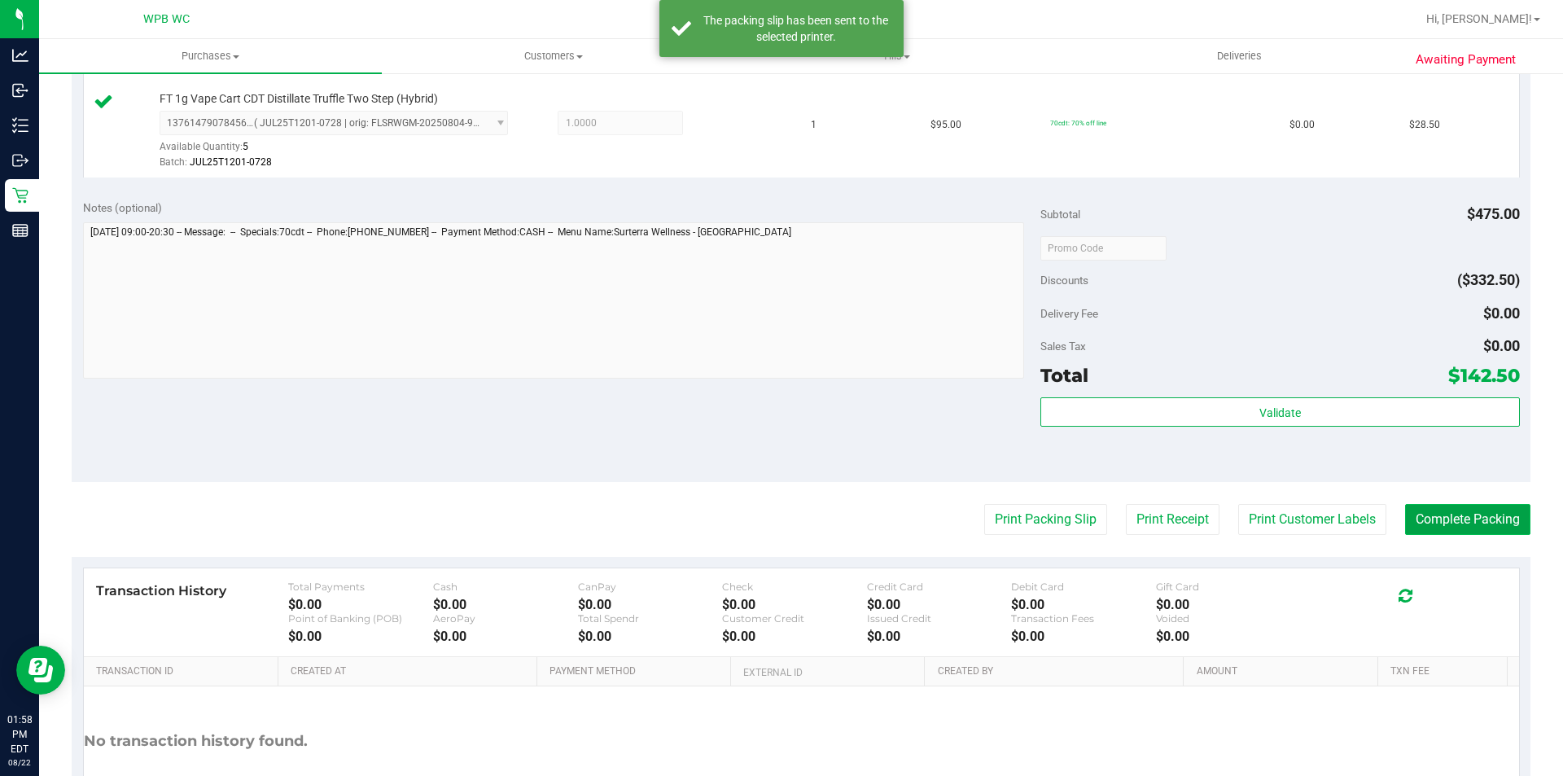
click at [1443, 507] on button "Complete Packing" at bounding box center [1467, 519] width 125 height 31
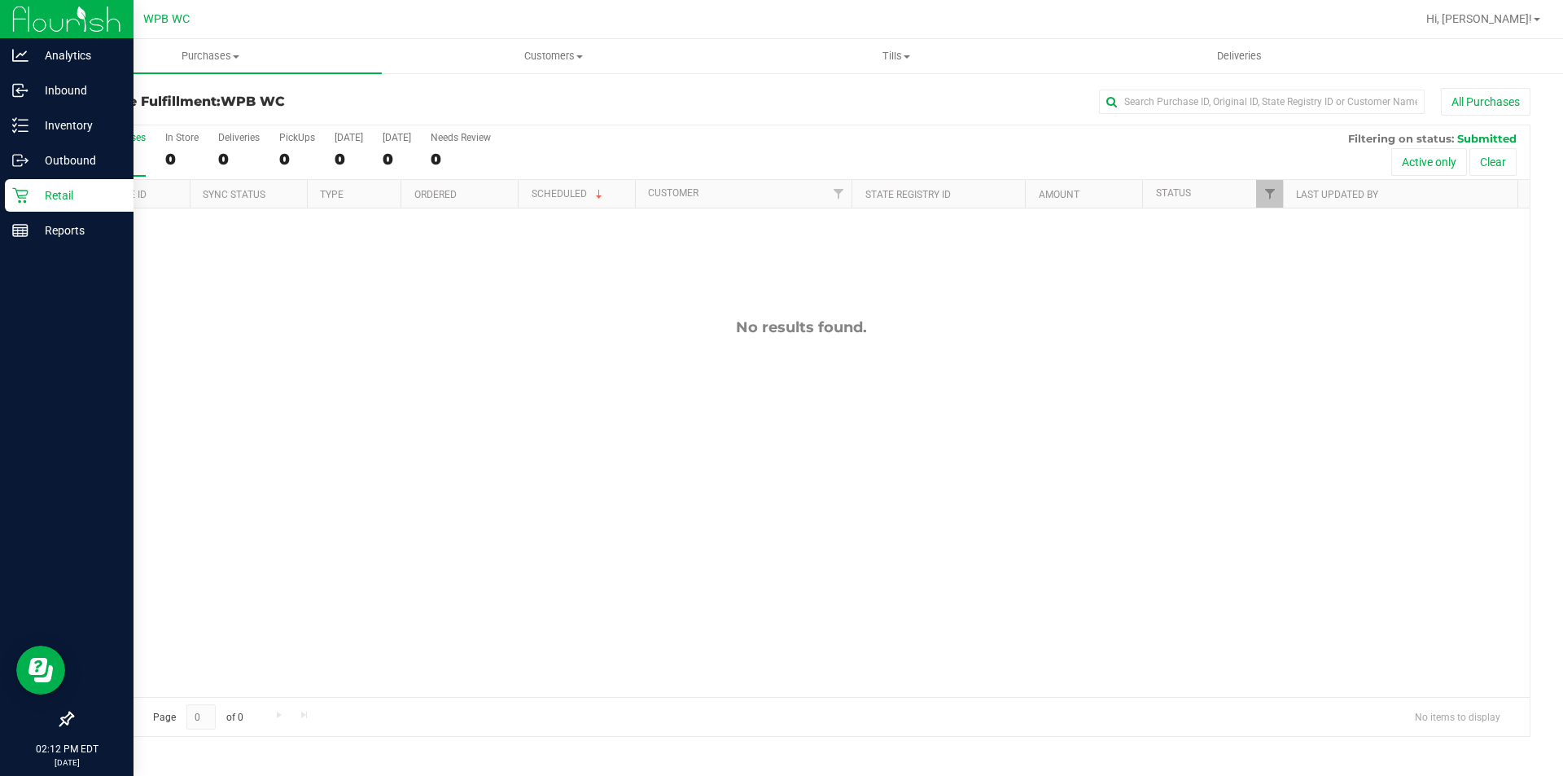
click at [58, 188] on p "Retail" at bounding box center [77, 196] width 98 height 20
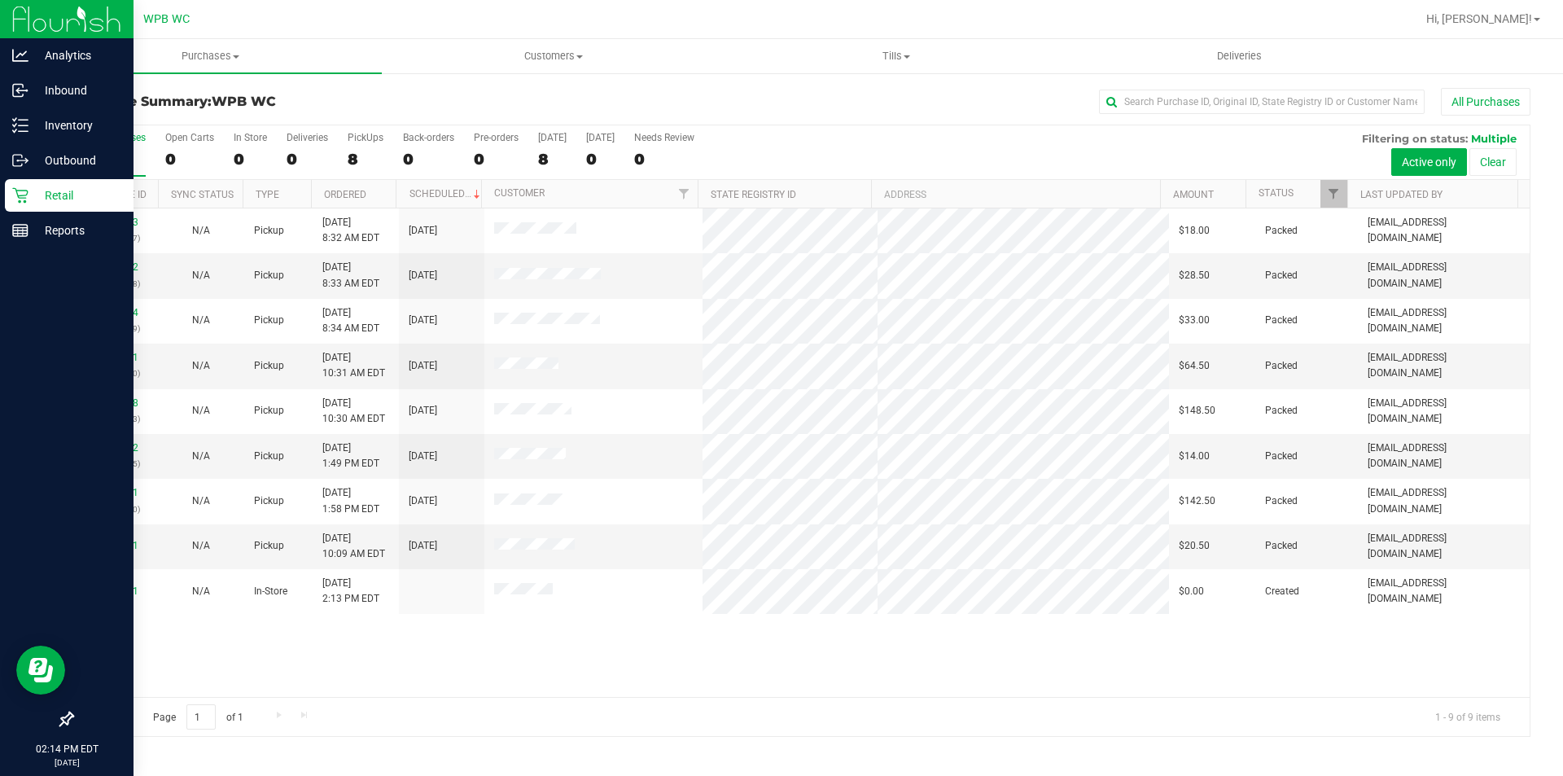
click at [32, 186] on p "Retail" at bounding box center [77, 196] width 98 height 20
click at [68, 190] on p "Retail" at bounding box center [77, 196] width 98 height 20
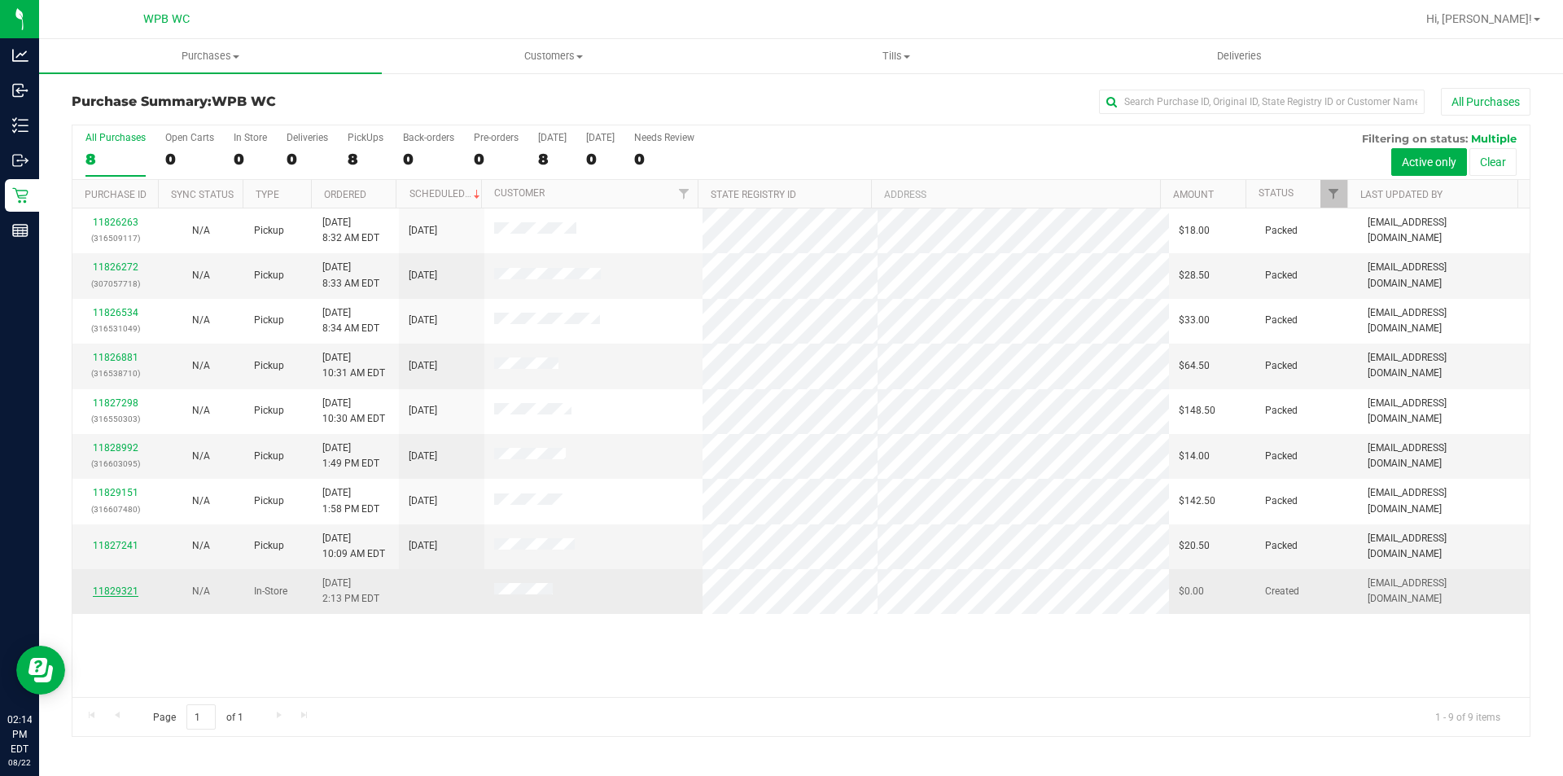
click at [125, 594] on link "11829321" at bounding box center [116, 590] width 46 height 11
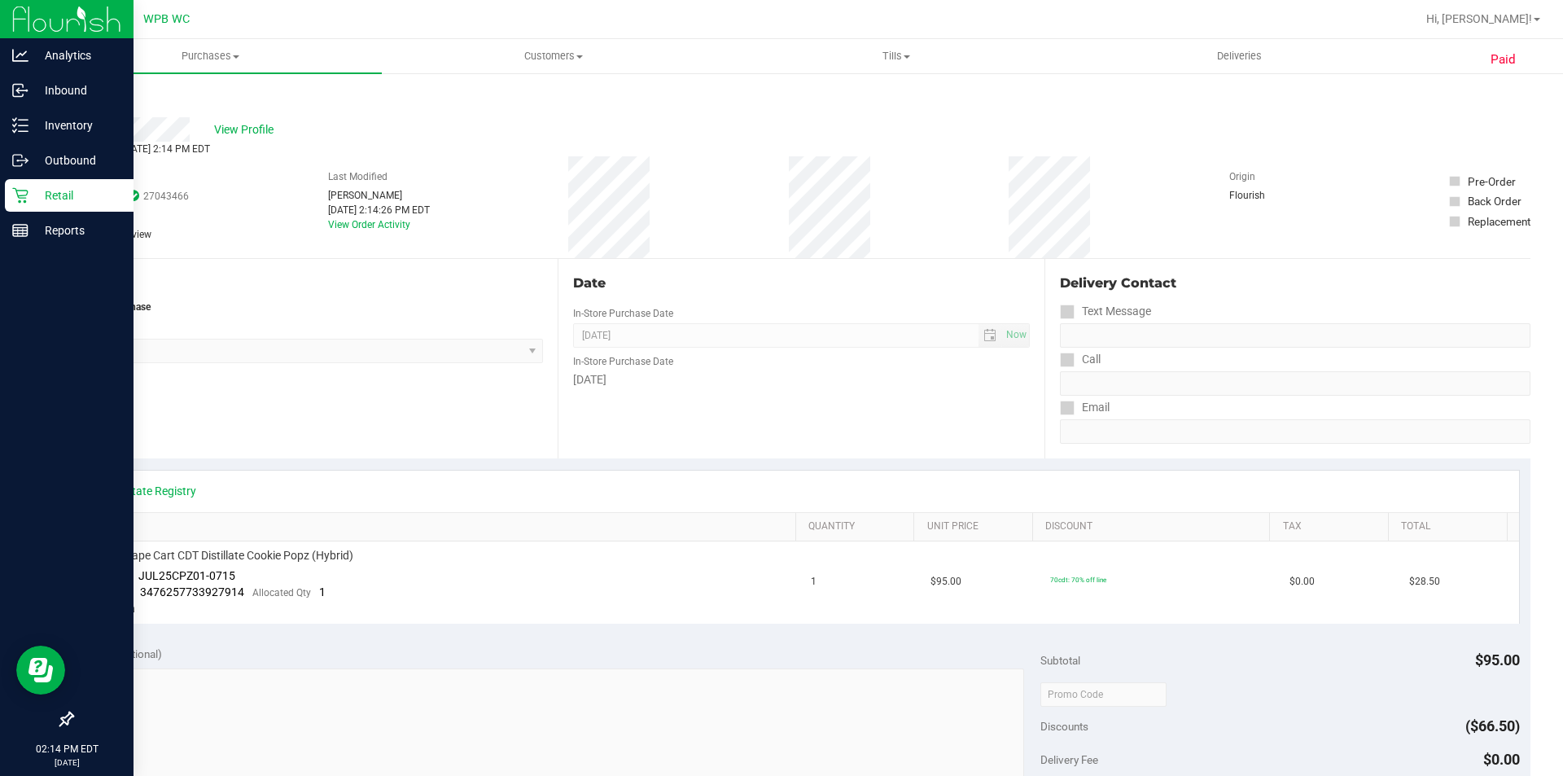
click at [22, 203] on icon at bounding box center [20, 195] width 16 height 16
